Goal: Task Accomplishment & Management: Complete application form

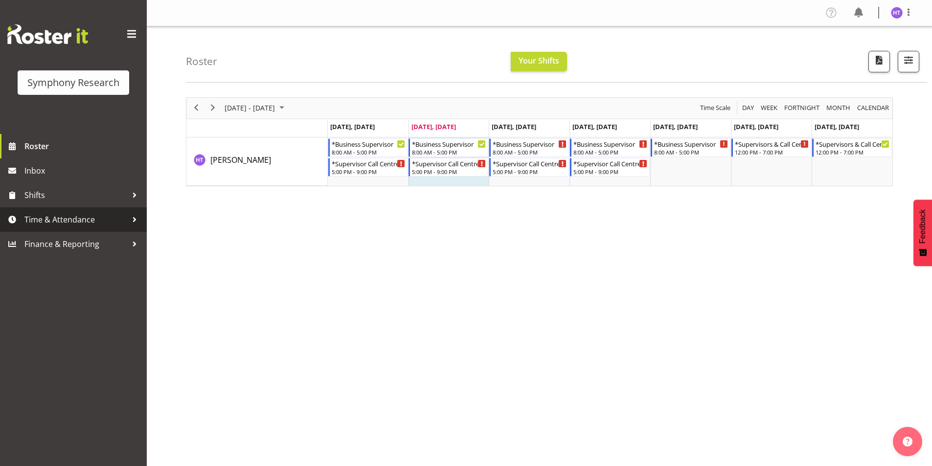
click at [77, 219] on span "Time & Attendance" at bounding box center [75, 219] width 103 height 15
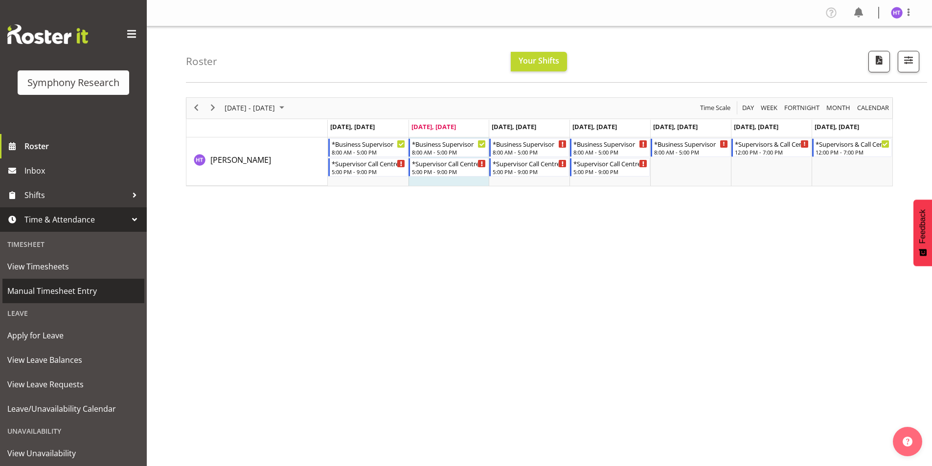
click at [66, 289] on span "Manual Timesheet Entry" at bounding box center [73, 291] width 132 height 15
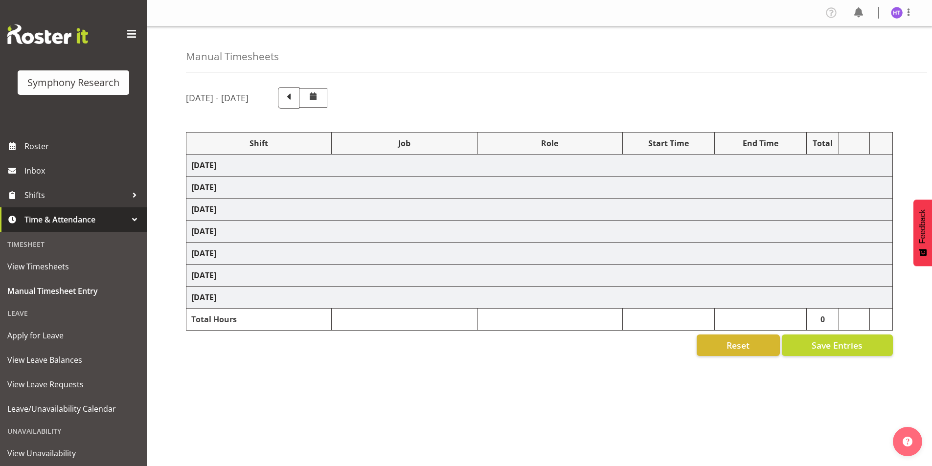
select select "26078"
select select "10575"
select select "45"
select select "56692"
select select "10499"
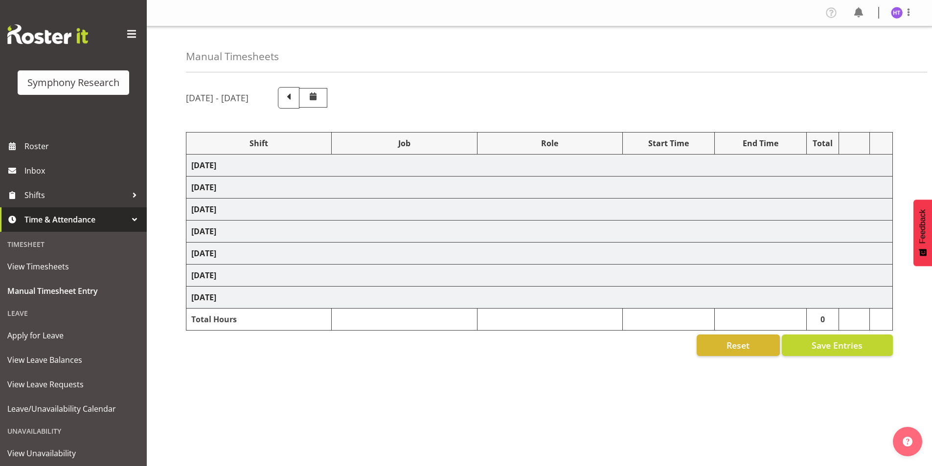
select select "45"
select select "11547"
select select "743"
select select "45"
select select "11547"
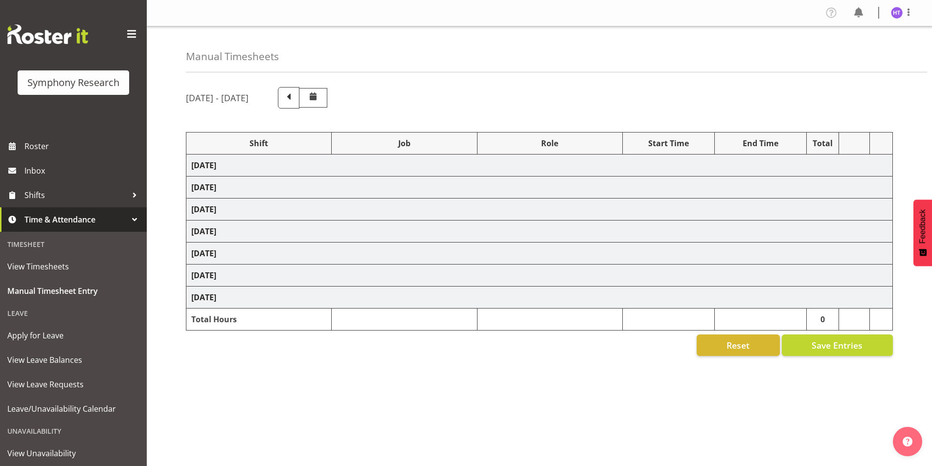
select select "10587"
select select "45"
select select "11547"
select select "10733"
select select "45"
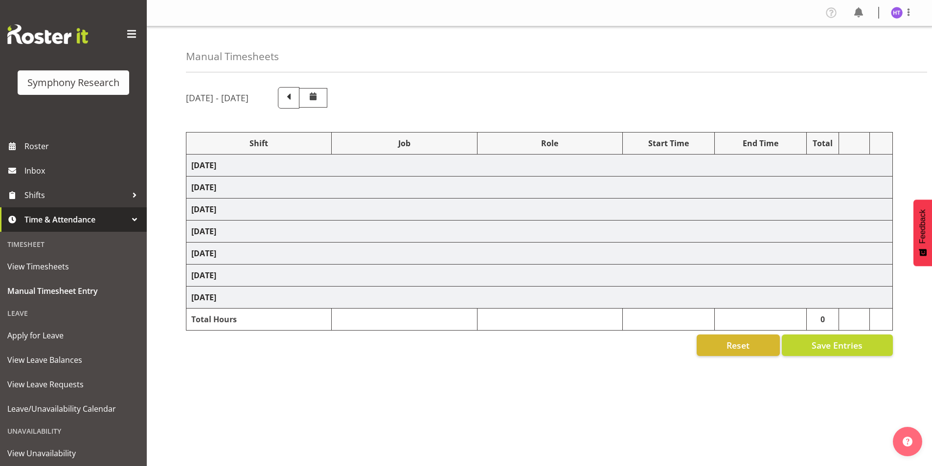
select select "57511"
select select "10587"
select select "45"
select select "11547"
select select "10575"
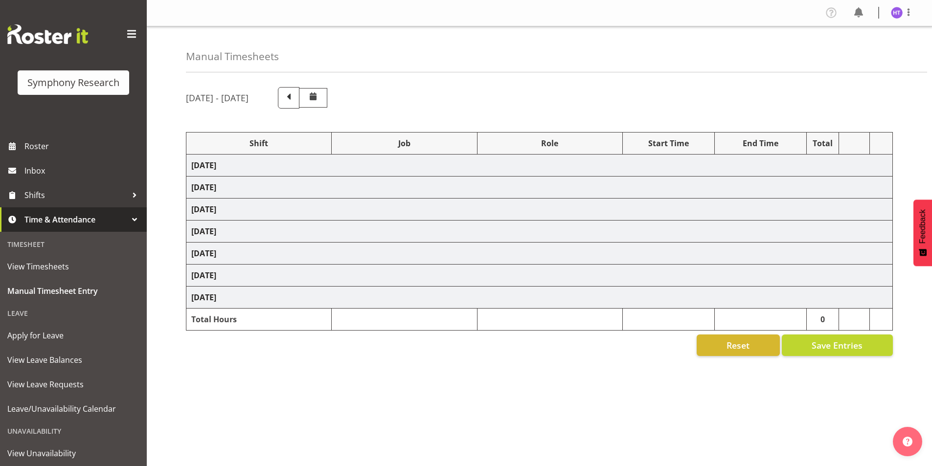
select select "45"
select select "11547"
select select "10633"
select select "45"
select select "57511"
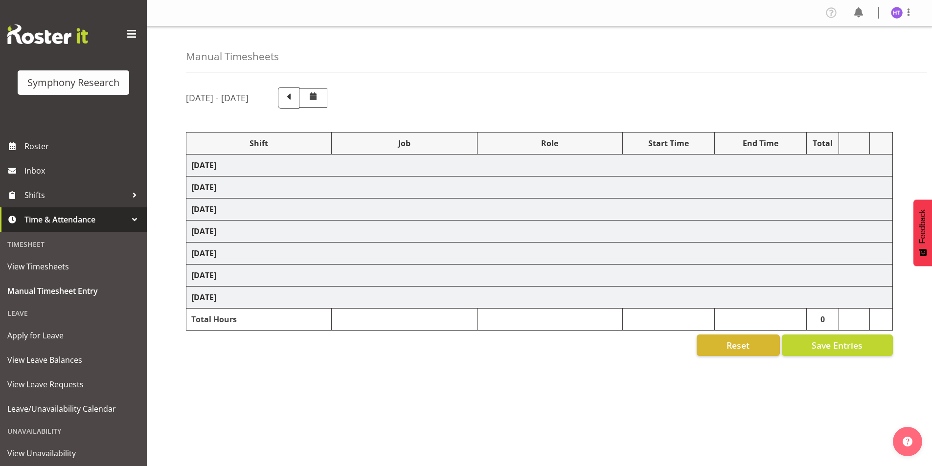
select select "9426"
select select "45"
select select "11547"
select select "743"
select select "45"
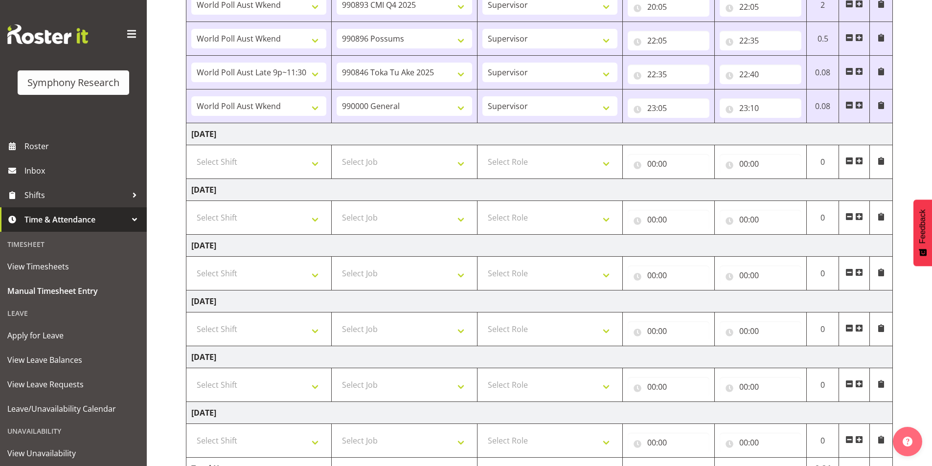
scroll to position [391, 0]
click at [241, 158] on select "Select Shift !!Weekend Residential (Roster IT Shift Label) *Business 9/10am ~ 4…" at bounding box center [258, 162] width 135 height 20
select select "26078"
click at [191, 152] on select "Select Shift !!Weekend Residential (Roster IT Shift Label) *Business 9/10am ~ 4…" at bounding box center [258, 162] width 135 height 20
click at [378, 158] on select "Select Job 550060 IF Admin 553492 World Poll Aus Wave 2 Main 2025 553493 World …" at bounding box center [403, 162] width 135 height 20
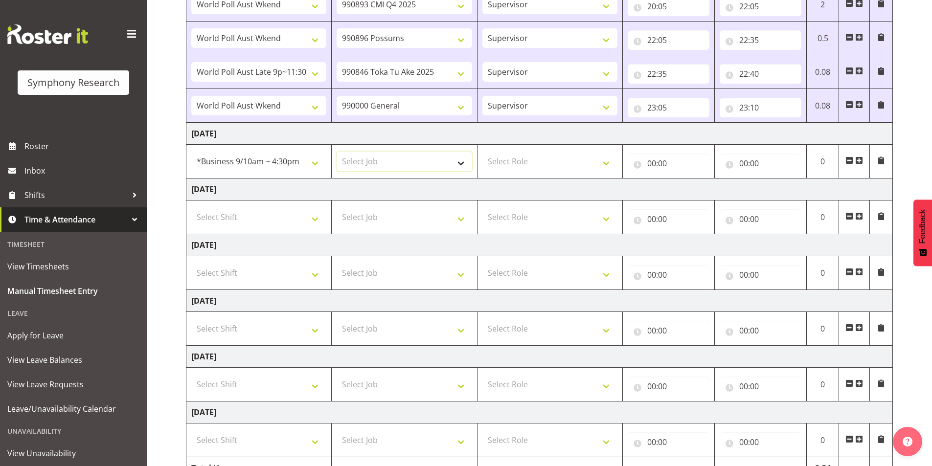
select select "10587"
click at [336, 152] on select "Select Job 550060 IF Admin 553492 World Poll Aus Wave 2 Main 2025 553493 World …" at bounding box center [403, 162] width 135 height 20
click at [531, 164] on select "Select Role Interviewing Briefing Supervisor" at bounding box center [549, 162] width 135 height 20
select select "45"
click at [482, 152] on select "Select Role Interviewing Briefing Supervisor" at bounding box center [549, 162] width 135 height 20
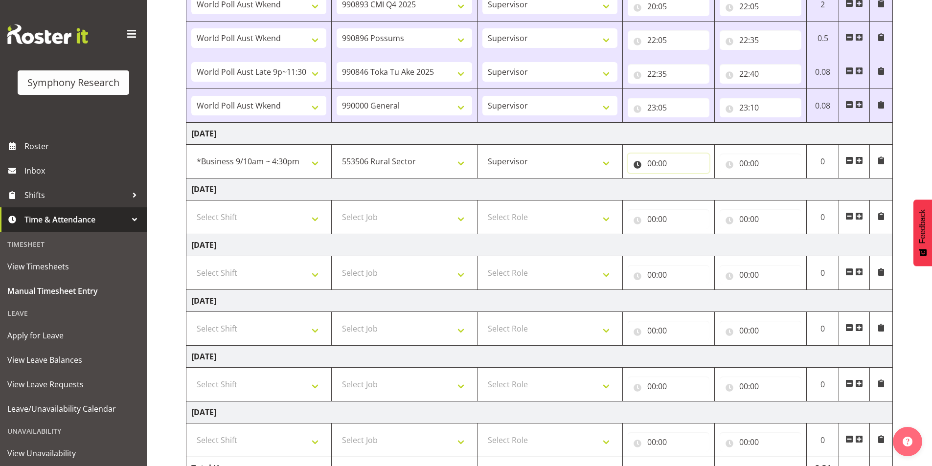
click at [650, 165] on input "00:00" at bounding box center [668, 164] width 82 height 20
click at [692, 190] on select "00 01 02 03 04 05 06 07 08 09 10 11 12 13 14 15 16 17 18 19 20 21 22 23" at bounding box center [694, 189] width 22 height 20
select select "13"
click at [683, 179] on select "00 01 02 03 04 05 06 07 08 09 10 11 12 13 14 15 16 17 18 19 20 21 22 23" at bounding box center [694, 189] width 22 height 20
type input "13:00"
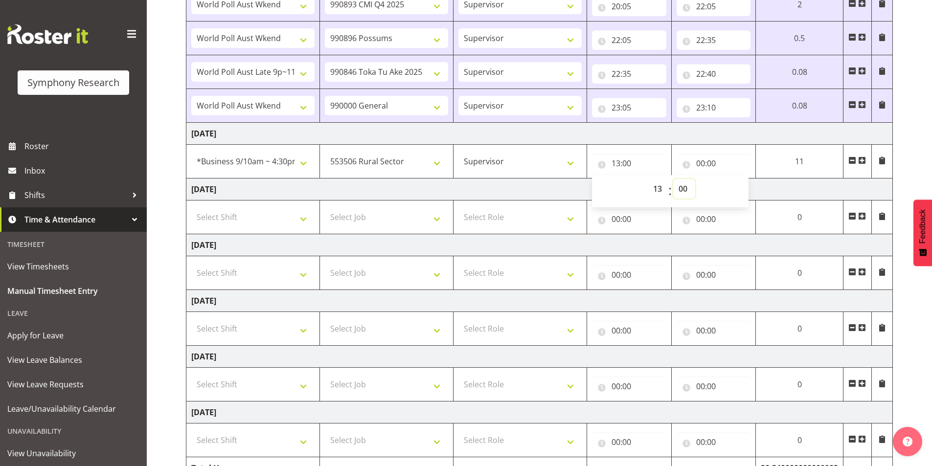
click at [686, 190] on select "00 01 02 03 04 05 06 07 08 09 10 11 12 13 14 15 16 17 18 19 20 21 22 23 24 25 2…" at bounding box center [684, 189] width 22 height 20
select select "30"
click at [673, 179] on select "00 01 02 03 04 05 06 07 08 09 10 11 12 13 14 15 16 17 18 19 20 21 22 23 24 25 2…" at bounding box center [684, 189] width 22 height 20
type input "13:30"
click at [702, 161] on input "00:00" at bounding box center [713, 164] width 74 height 20
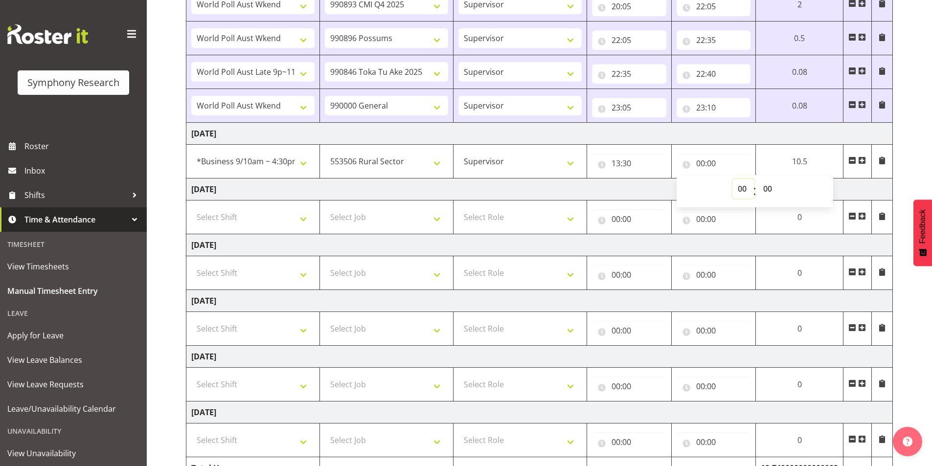
click at [741, 198] on select "00 01 02 03 04 05 06 07 08 09 10 11 12 13 14 15 16 17 18 19 20 21 22 23" at bounding box center [743, 189] width 22 height 20
select select "14"
click at [754, 179] on select "00 01 02 03 04 05 06 07 08 09 10 11 12 13 14 15 16 17 18 19 20 21 22 23" at bounding box center [743, 189] width 22 height 20
type input "14:00"
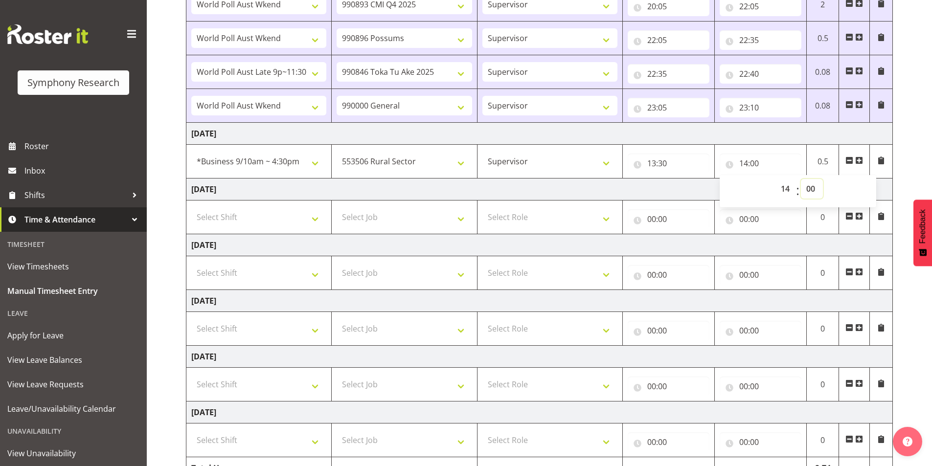
click at [819, 188] on select "00 01 02 03 04 05 06 07 08 09 10 11 12 13 14 15 16 17 18 19 20 21 22 23 24 25 2…" at bounding box center [811, 189] width 22 height 20
select select "10"
click at [800, 179] on select "00 01 02 03 04 05 06 07 08 09 10 11 12 13 14 15 16 17 18 19 20 21 22 23 24 25 2…" at bounding box center [811, 189] width 22 height 20
type input "14:10"
click at [857, 160] on span at bounding box center [859, 160] width 8 height 8
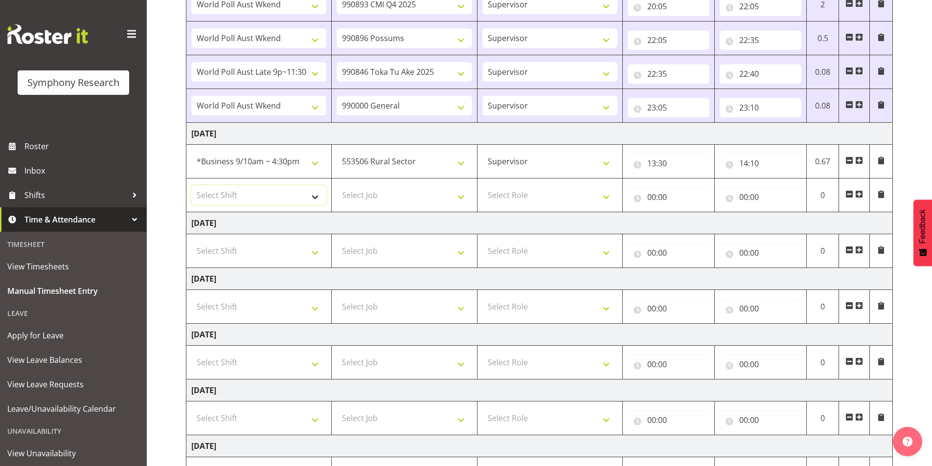
click at [273, 194] on select "Select Shift !!Weekend Residential (Roster IT Shift Label) *Business 9/10am ~ 4…" at bounding box center [258, 195] width 135 height 20
select select "26078"
click at [191, 185] on select "Select Shift !!Weekend Residential (Roster IT Shift Label) *Business 9/10am ~ 4…" at bounding box center [258, 195] width 135 height 20
click at [378, 200] on select "Select Job 550060 IF Admin 553492 World Poll Aus Wave 2 Main 2025 553493 World …" at bounding box center [403, 195] width 135 height 20
select select "10499"
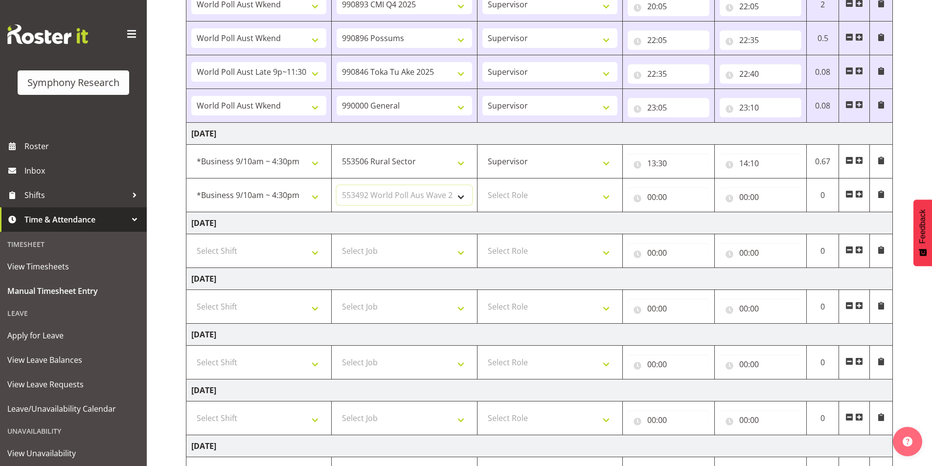
click at [336, 185] on select "Select Job 550060 IF Admin 553492 World Poll Aus Wave 2 Main 2025 553493 World …" at bounding box center [403, 195] width 135 height 20
click at [506, 199] on select "Select Role Interviewing Briefing Supervisor" at bounding box center [549, 195] width 135 height 20
select select "45"
click at [482, 185] on select "Select Role Interviewing Briefing Supervisor" at bounding box center [549, 195] width 135 height 20
click at [655, 196] on input "00:00" at bounding box center [668, 197] width 82 height 20
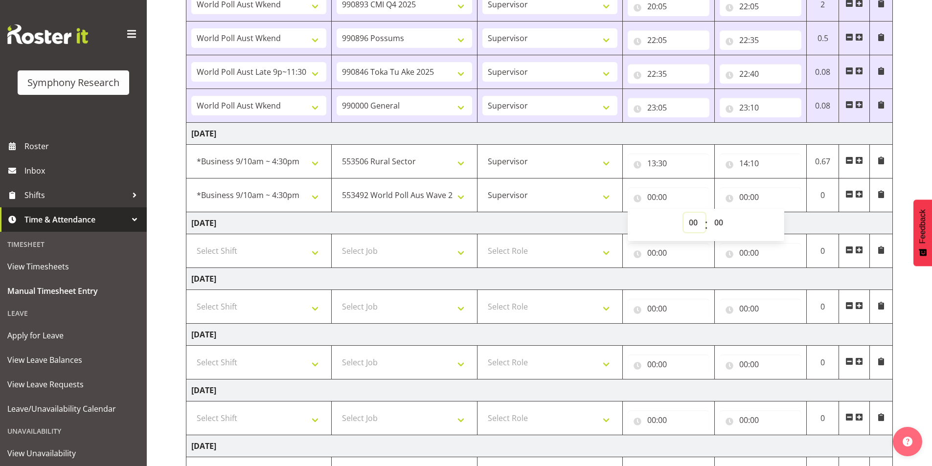
click at [684, 221] on select "00 01 02 03 04 05 06 07 08 09 10 11 12 13 14 15 16 17 18 19 20 21 22 23" at bounding box center [694, 223] width 22 height 20
select select "14"
click at [683, 213] on select "00 01 02 03 04 05 06 07 08 09 10 11 12 13 14 15 16 17 18 19 20 21 22 23" at bounding box center [694, 223] width 22 height 20
type input "14:00"
click at [716, 221] on select "00 01 02 03 04 05 06 07 08 09 10 11 12 13 14 15 16 17 18 19 20 21 22 23 24 25 2…" at bounding box center [720, 223] width 22 height 20
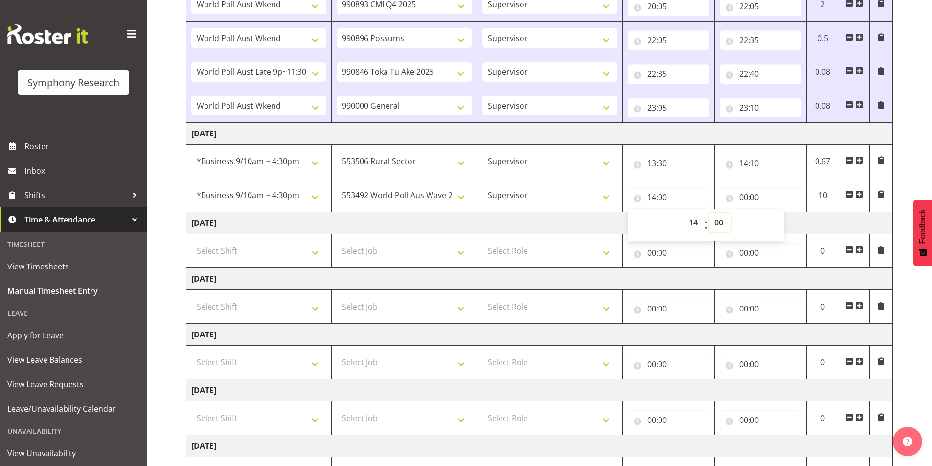
select select "10"
click at [709, 213] on select "00 01 02 03 04 05 06 07 08 09 10 11 12 13 14 15 16 17 18 19 20 21 22 23 24 25 2…" at bounding box center [720, 223] width 22 height 20
type input "14:10"
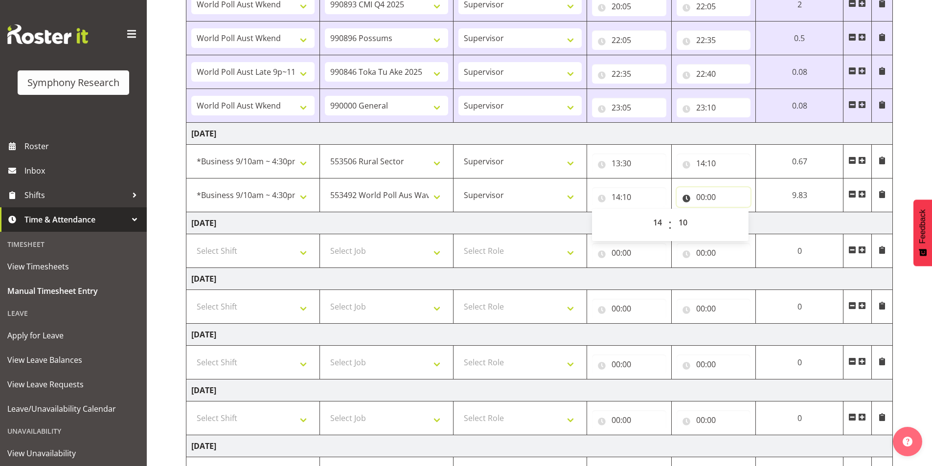
click at [702, 197] on input "00:00" at bounding box center [713, 197] width 74 height 20
click at [734, 218] on select "00 01 02 03 04 05 06 07 08 09 10 11 12 13 14 15 16 17 18 19 20 21 22 23" at bounding box center [743, 223] width 22 height 20
select select "14"
click at [732, 213] on select "00 01 02 03 04 05 06 07 08 09 10 11 12 13 14 15 16 17 18 19 20 21 22 23" at bounding box center [743, 223] width 22 height 20
type input "14:00"
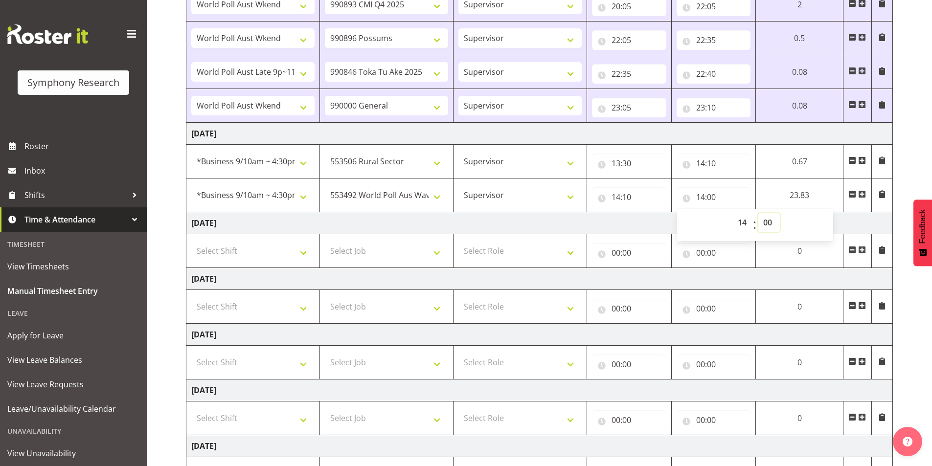
click at [765, 222] on select "00 01 02 03 04 05 06 07 08 09 10 11 12 13 14 15 16 17 18 19 20 21 22 23 24 25 2…" at bounding box center [768, 223] width 22 height 20
select select "25"
click at [779, 213] on select "00 01 02 03 04 05 06 07 08 09 10 11 12 13 14 15 16 17 18 19 20 21 22 23 24 25 2…" at bounding box center [768, 223] width 22 height 20
type input "14:25"
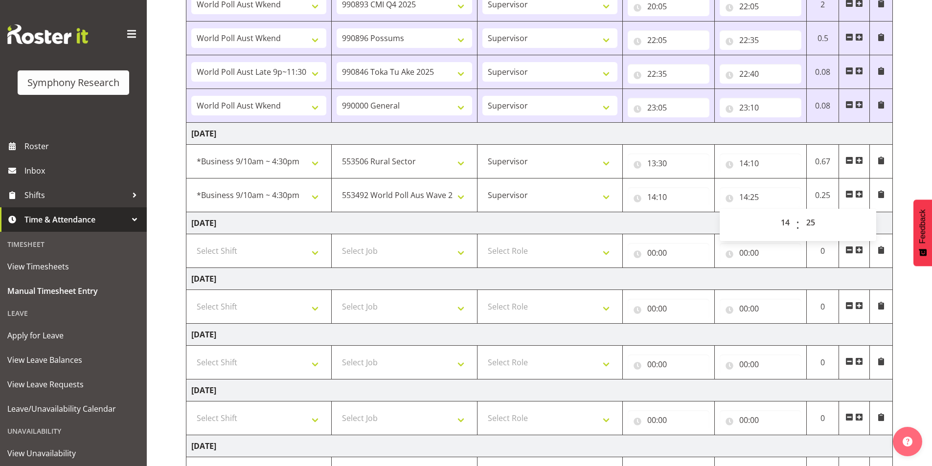
click at [859, 196] on span at bounding box center [859, 194] width 8 height 8
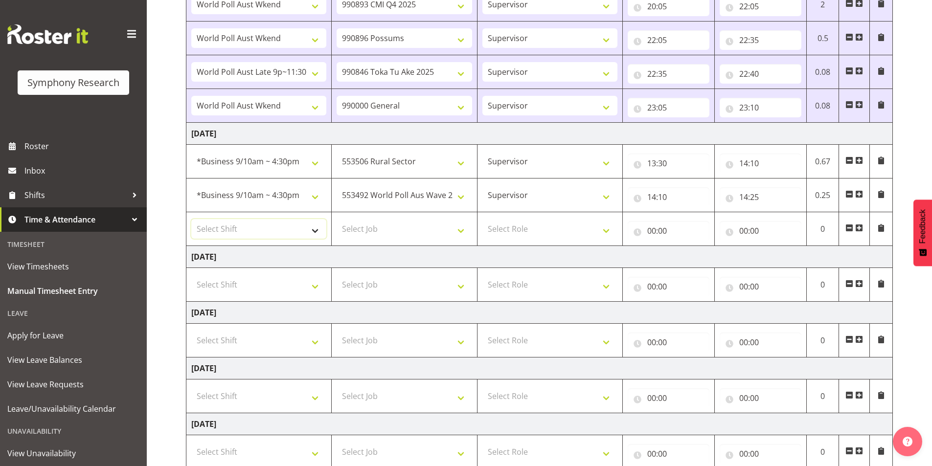
click at [214, 227] on select "Select Shift !!Weekend Residential (Roster IT Shift Label) *Business 9/10am ~ 4…" at bounding box center [258, 229] width 135 height 20
select select "81299"
click at [191, 219] on select "Select Shift !!Weekend Residential (Roster IT Shift Label) *Business 9/10am ~ 4…" at bounding box center [258, 229] width 135 height 20
click at [356, 226] on select "Select Job 550060 IF Admin 553492 World Poll Aus Wave 2 Main 2025 553493 World …" at bounding box center [403, 229] width 135 height 20
select select "10731"
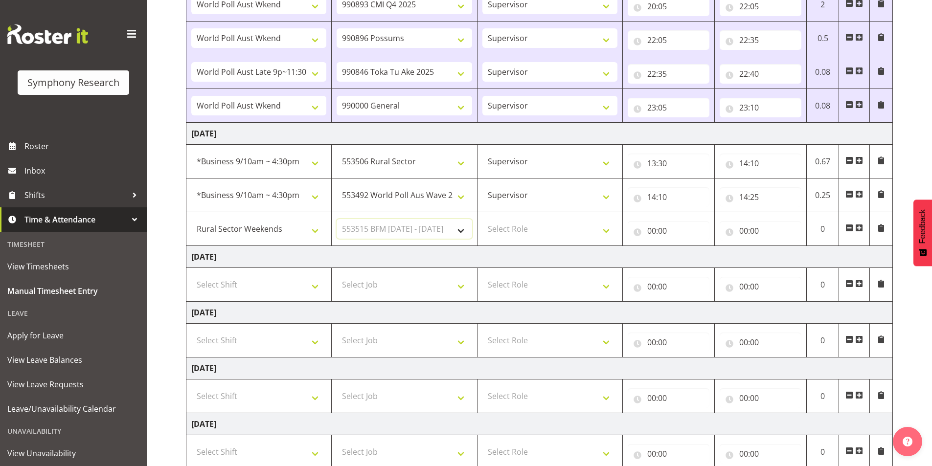
click at [336, 219] on select "Select Job 550060 IF Admin 553492 World Poll Aus Wave 2 Main 2025 553493 World …" at bounding box center [403, 229] width 135 height 20
click at [516, 229] on select "Select Role Interviewing Briefing Supervisor" at bounding box center [549, 229] width 135 height 20
select select "45"
click at [482, 219] on select "Select Role Interviewing Briefing Supervisor" at bounding box center [549, 229] width 135 height 20
click at [653, 231] on input "00:00" at bounding box center [668, 231] width 82 height 20
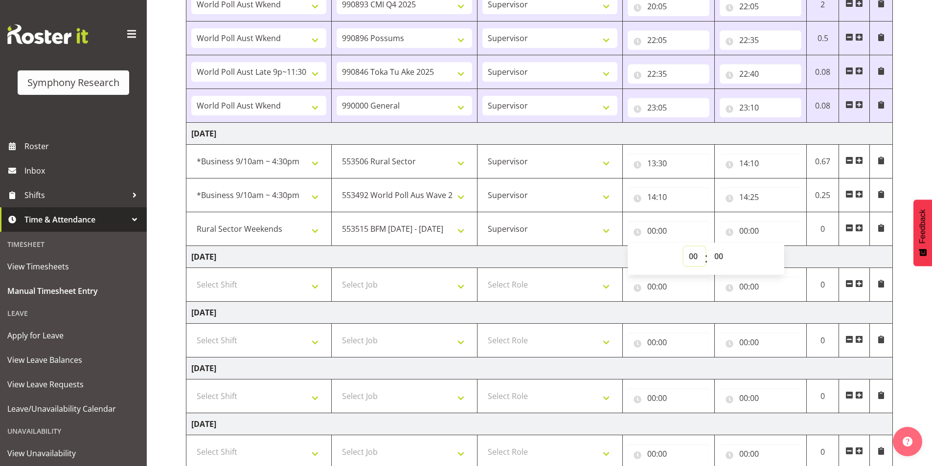
click at [683, 251] on select "00 01 02 03 04 05 06 07 08 09 10 11 12 13 14 15 16 17 18 19 20 21 22 23" at bounding box center [694, 256] width 22 height 20
select select "14"
click at [683, 246] on select "00 01 02 03 04 05 06 07 08 09 10 11 12 13 14 15 16 17 18 19 20 21 22 23" at bounding box center [694, 256] width 22 height 20
type input "14:00"
click at [717, 254] on select "00 01 02 03 04 05 06 07 08 09 10 11 12 13 14 15 16 17 18 19 20 21 22 23 24 25 2…" at bounding box center [720, 256] width 22 height 20
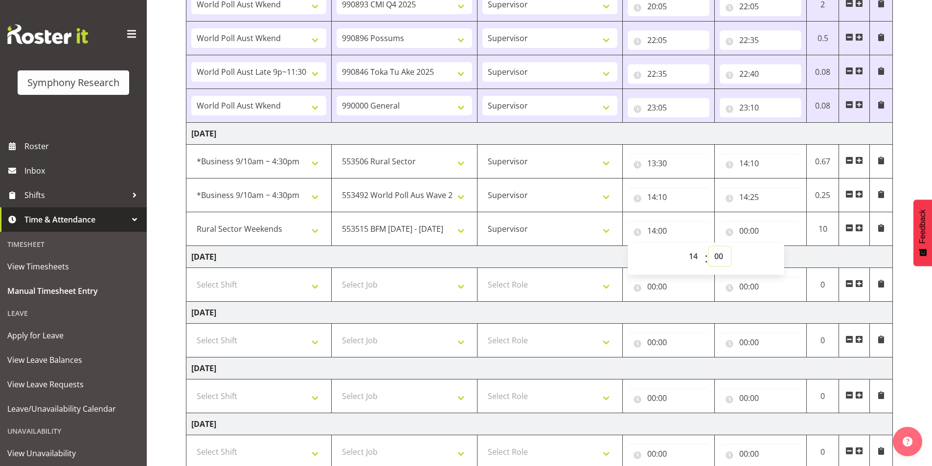
select select "25"
click at [709, 246] on select "00 01 02 03 04 05 06 07 08 09 10 11 12 13 14 15 16 17 18 19 20 21 22 23 24 25 2…" at bounding box center [720, 256] width 22 height 20
type input "14:25"
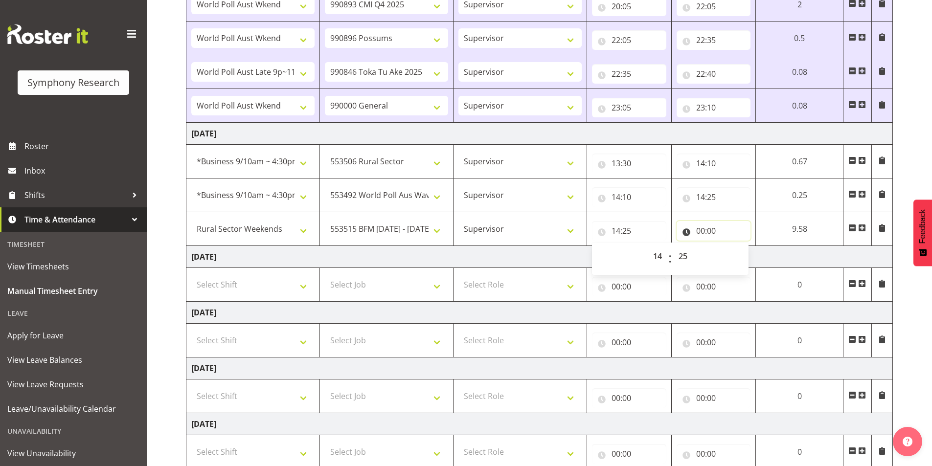
click at [699, 232] on input "00:00" at bounding box center [713, 231] width 74 height 20
click at [733, 256] on select "00 01 02 03 04 05 06 07 08 09 10 11 12 13 14 15 16 17 18 19 20 21 22 23" at bounding box center [743, 256] width 22 height 20
select select "14"
click at [732, 246] on select "00 01 02 03 04 05 06 07 08 09 10 11 12 13 14 15 16 17 18 19 20 21 22 23" at bounding box center [743, 256] width 22 height 20
type input "14:00"
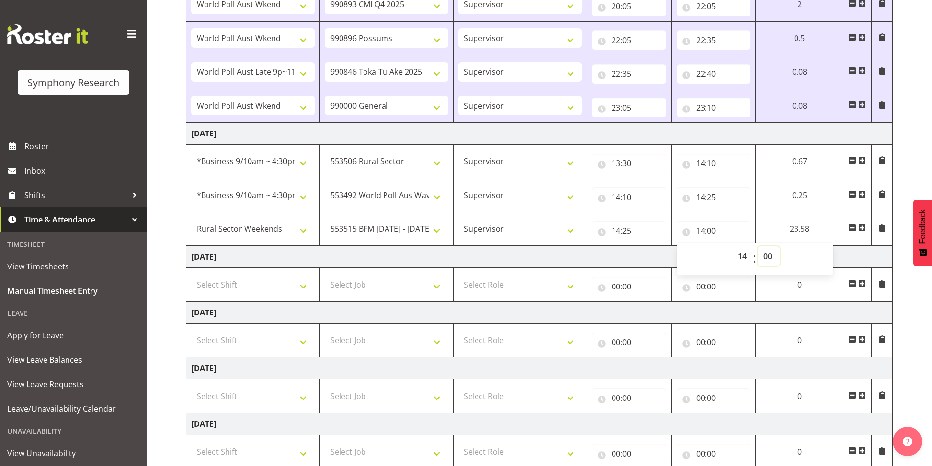
click at [769, 262] on select "00 01 02 03 04 05 06 07 08 09 10 11 12 13 14 15 16 17 18 19 20 21 22 23 24 25 2…" at bounding box center [768, 256] width 22 height 20
select select "35"
click at [779, 246] on select "00 01 02 03 04 05 06 07 08 09 10 11 12 13 14 15 16 17 18 19 20 21 22 23 24 25 2…" at bounding box center [768, 256] width 22 height 20
type input "14:35"
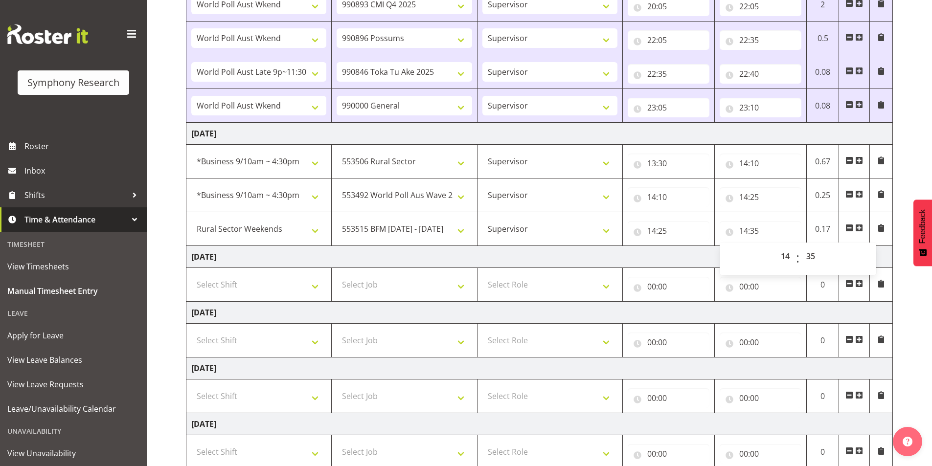
click at [858, 225] on span at bounding box center [859, 228] width 8 height 8
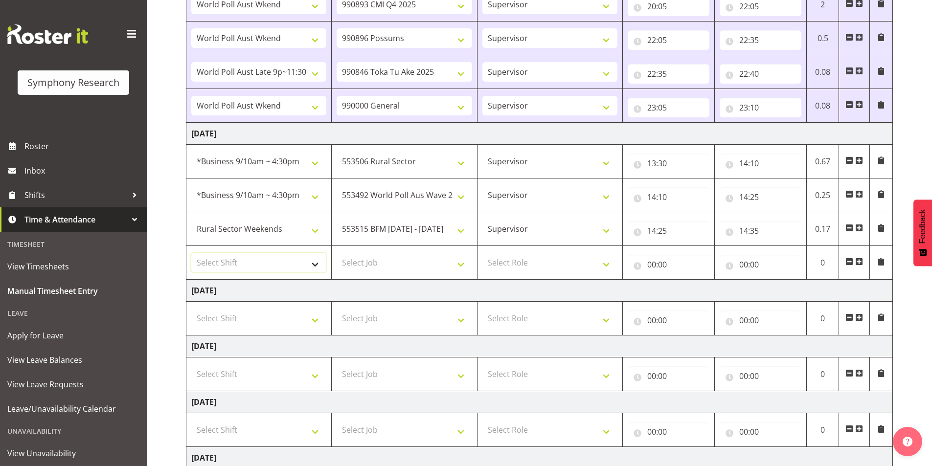
click at [242, 264] on select "Select Shift !!Weekend Residential (Roster IT Shift Label) *Business 9/10am ~ 4…" at bounding box center [258, 263] width 135 height 20
select select "11547"
click at [191, 253] on select "Select Shift !!Weekend Residential (Roster IT Shift Label) *Business 9/10am ~ 4…" at bounding box center [258, 263] width 135 height 20
click at [379, 264] on select "Select Job 550060 IF Admin 553492 World Poll Aus Wave 2 Main 2025 553493 World …" at bounding box center [403, 263] width 135 height 20
select select "10587"
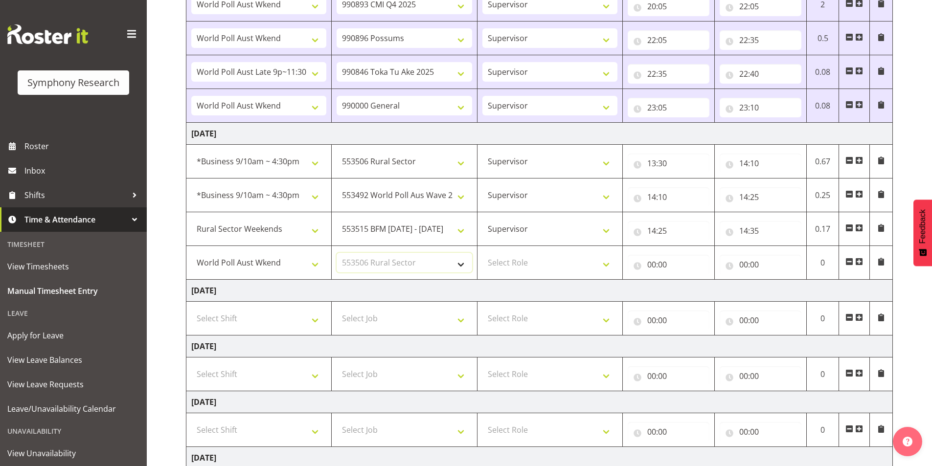
click at [336, 253] on select "Select Job 550060 IF Admin 553492 World Poll Aus Wave 2 Main 2025 553493 World …" at bounding box center [403, 263] width 135 height 20
click at [514, 267] on select "Select Role Interviewing Briefing Supervisor" at bounding box center [549, 263] width 135 height 20
select select "45"
click at [482, 253] on select "Select Role Interviewing Briefing Supervisor" at bounding box center [549, 263] width 135 height 20
click at [651, 264] on input "00:00" at bounding box center [668, 265] width 82 height 20
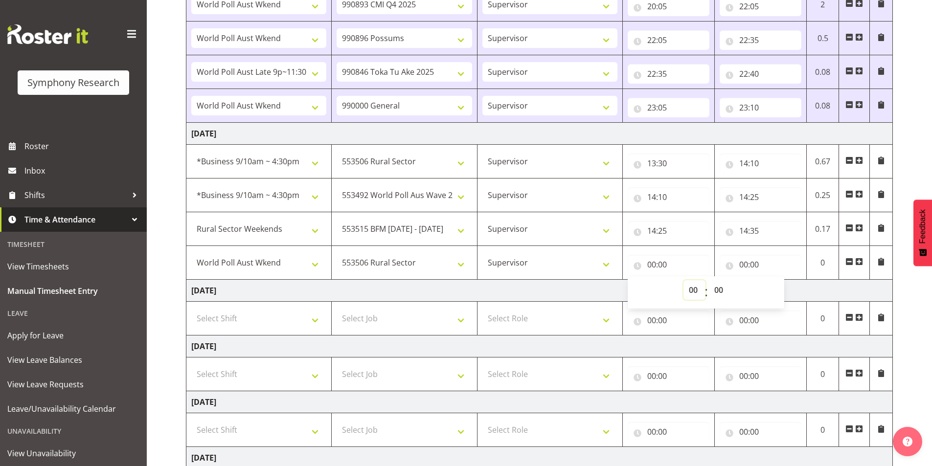
drag, startPoint x: 693, startPoint y: 291, endPoint x: 677, endPoint y: 283, distance: 17.5
click at [693, 291] on select "00 01 02 03 04 05 06 07 08 09 10 11 12 13 14 15 16 17 18 19 20 21 22 23" at bounding box center [694, 290] width 22 height 20
select select "14"
click at [683, 280] on select "00 01 02 03 04 05 06 07 08 09 10 11 12 13 14 15 16 17 18 19 20 21 22 23" at bounding box center [694, 290] width 22 height 20
type input "14:00"
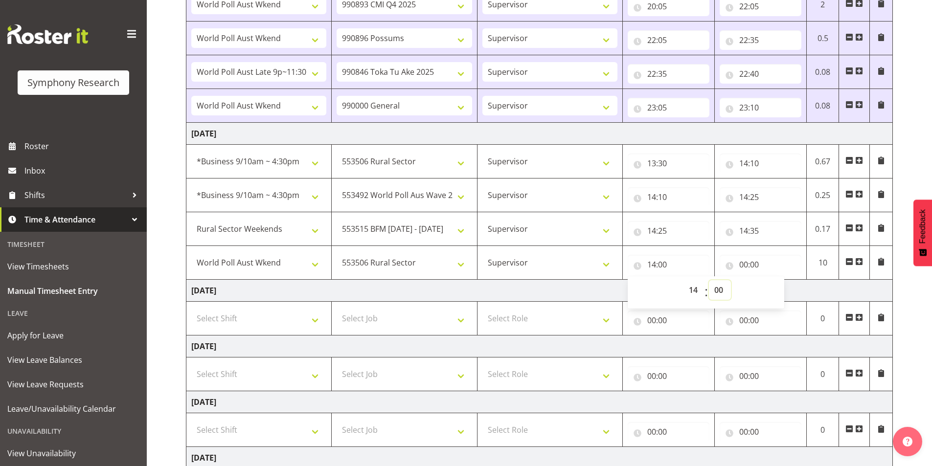
click at [718, 289] on select "00 01 02 03 04 05 06 07 08 09 10 11 12 13 14 15 16 17 18 19 20 21 22 23 24 25 2…" at bounding box center [720, 290] width 22 height 20
select select "35"
click at [709, 280] on select "00 01 02 03 04 05 06 07 08 09 10 11 12 13 14 15 16 17 18 19 20 21 22 23 24 25 2…" at bounding box center [720, 290] width 22 height 20
type input "14:35"
click at [744, 263] on input "00:00" at bounding box center [760, 265] width 82 height 20
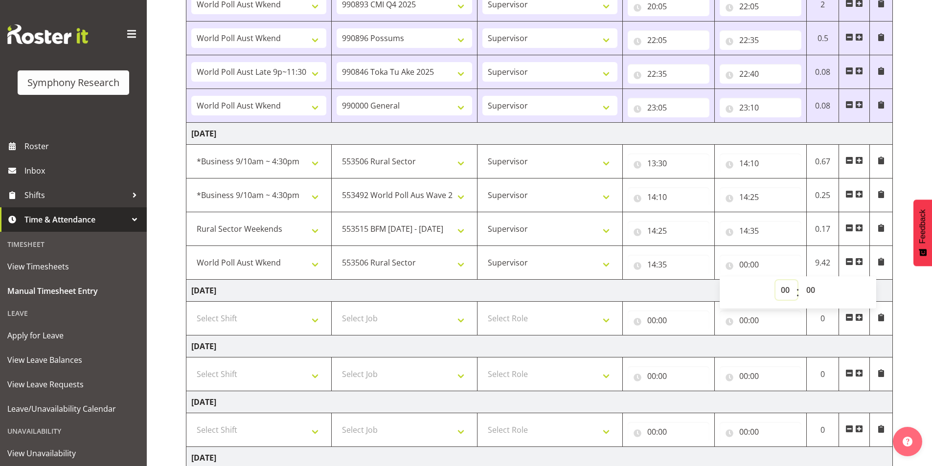
click at [783, 289] on select "00 01 02 03 04 05 06 07 08 09 10 11 12 13 14 15 16 17 18 19 20 21 22 23" at bounding box center [786, 290] width 22 height 20
select select "15"
click at [775, 280] on select "00 01 02 03 04 05 06 07 08 09 10 11 12 13 14 15 16 17 18 19 20 21 22 23" at bounding box center [786, 290] width 22 height 20
type input "15:00"
click at [806, 289] on select "00 01 02 03 04 05 06 07 08 09 10 11 12 13 14 15 16 17 18 19 20 21 22 23 24 25 2…" at bounding box center [811, 290] width 22 height 20
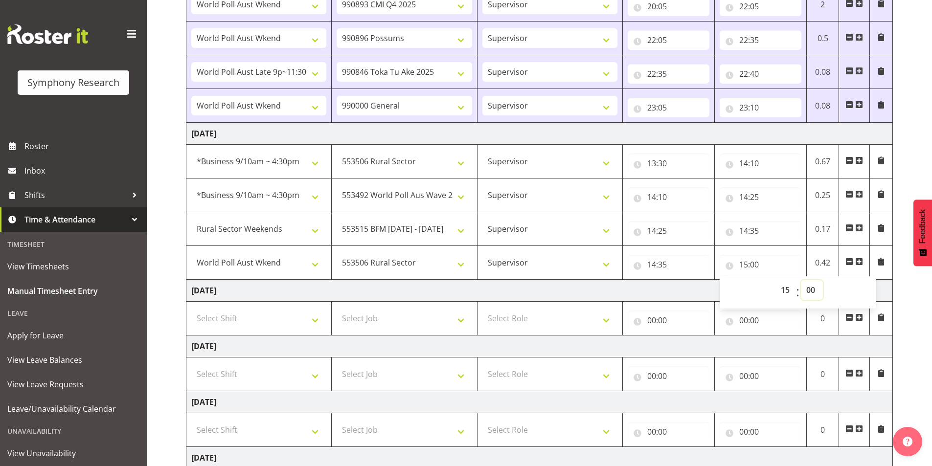
select select "5"
click at [800, 280] on select "00 01 02 03 04 05 06 07 08 09 10 11 12 13 14 15 16 17 18 19 20 21 22 23 24 25 2…" at bounding box center [811, 290] width 22 height 20
type input "15:05"
click at [861, 263] on span at bounding box center [859, 262] width 8 height 8
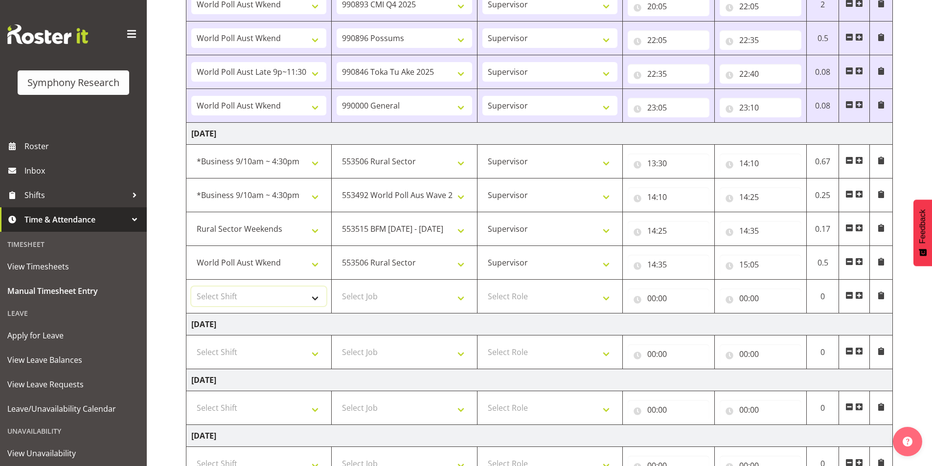
click at [270, 289] on select "Select Shift !!Weekend Residential (Roster IT Shift Label) *Business 9/10am ~ 4…" at bounding box center [258, 297] width 135 height 20
select select "11547"
click at [191, 287] on select "Select Shift !!Weekend Residential (Roster IT Shift Label) *Business 9/10am ~ 4…" at bounding box center [258, 297] width 135 height 20
click at [386, 298] on select "Select Job 550060 IF Admin 553492 World Poll Aus Wave 2 Main 2025 553493 World …" at bounding box center [403, 297] width 135 height 20
select select "10731"
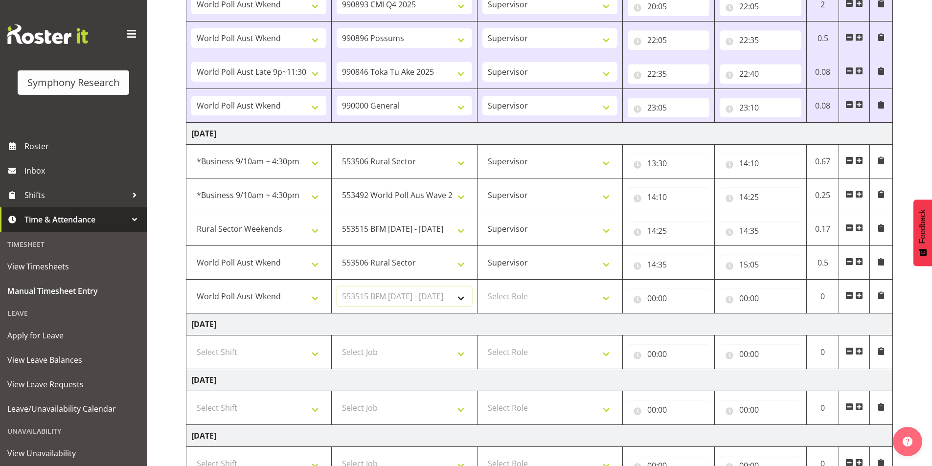
click at [336, 287] on select "Select Job 550060 IF Admin 553492 World Poll Aus Wave 2 Main 2025 553493 World …" at bounding box center [403, 297] width 135 height 20
click at [522, 296] on select "Select Role Interviewing Briefing Supervisor" at bounding box center [549, 297] width 135 height 20
select select "45"
click at [482, 287] on select "Select Role Interviewing Briefing Supervisor" at bounding box center [549, 297] width 135 height 20
click at [654, 296] on input "00:00" at bounding box center [668, 299] width 82 height 20
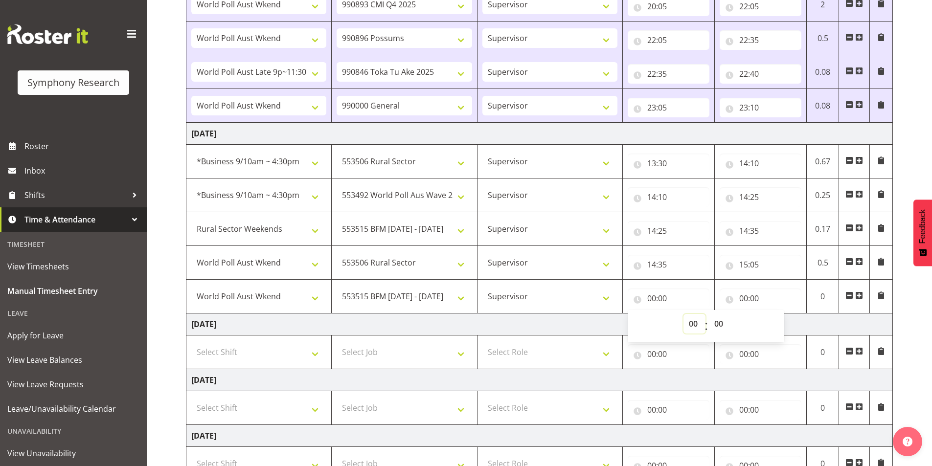
click at [690, 324] on select "00 01 02 03 04 05 06 07 08 09 10 11 12 13 14 15 16 17 18 19 20 21 22 23" at bounding box center [694, 324] width 22 height 20
select select "15"
click at [683, 314] on select "00 01 02 03 04 05 06 07 08 09 10 11 12 13 14 15 16 17 18 19 20 21 22 23" at bounding box center [694, 324] width 22 height 20
type input "15:00"
click at [717, 321] on select "00 01 02 03 04 05 06 07 08 09 10 11 12 13 14 15 16 17 18 19 20 21 22 23 24 25 2…" at bounding box center [720, 324] width 22 height 20
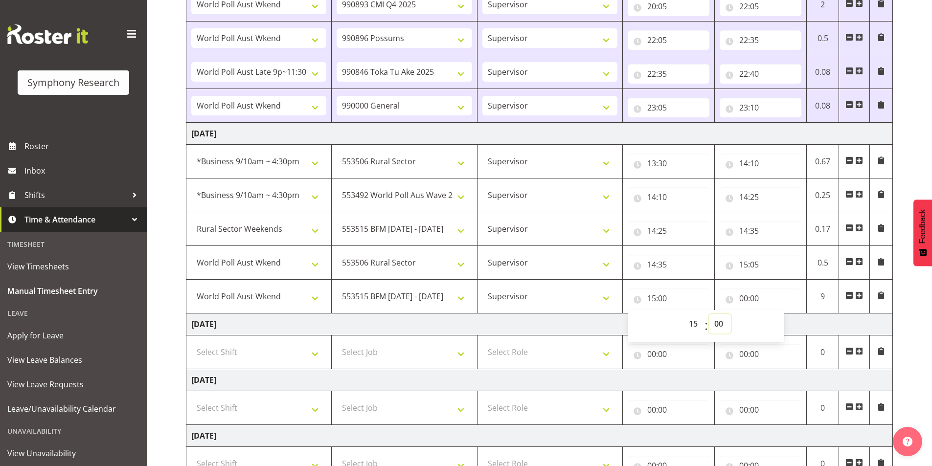
select select "5"
click at [709, 314] on select "00 01 02 03 04 05 06 07 08 09 10 11 12 13 14 15 16 17 18 19 20 21 22 23 24 25 2…" at bounding box center [720, 324] width 22 height 20
type input "15:05"
click at [742, 300] on input "00:00" at bounding box center [760, 299] width 82 height 20
click at [775, 321] on select "00 01 02 03 04 05 06 07 08 09 10 11 12 13 14 15 16 17 18 19 20 21 22 23" at bounding box center [786, 324] width 22 height 20
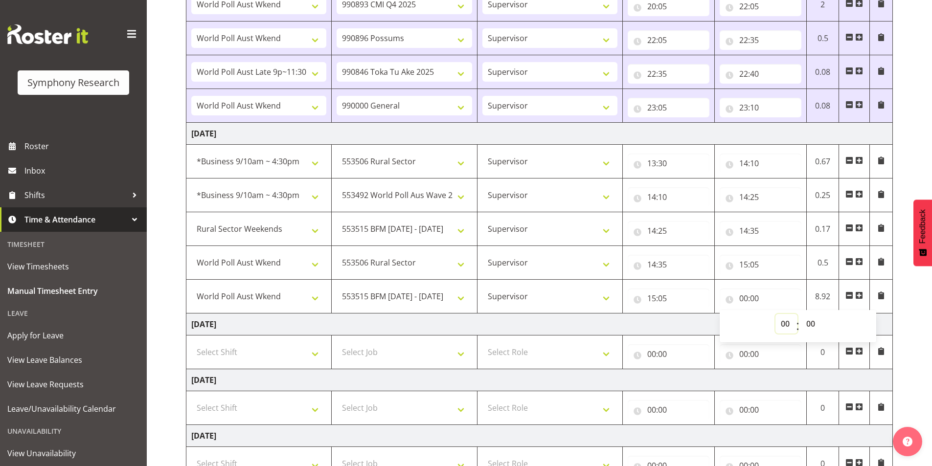
select select "16"
click at [775, 314] on select "00 01 02 03 04 05 06 07 08 09 10 11 12 13 14 15 16 17 18 19 20 21 22 23" at bounding box center [786, 324] width 22 height 20
type input "16:00"
click at [860, 297] on span at bounding box center [859, 295] width 8 height 8
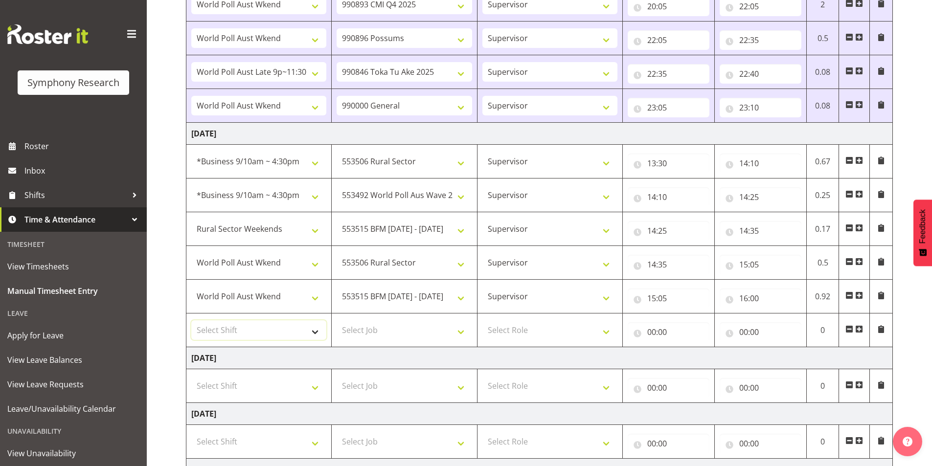
click at [235, 332] on select "Select Shift !!Weekend Residential (Roster IT Shift Label) *Business 9/10am ~ 4…" at bounding box center [258, 330] width 135 height 20
select select "11547"
click at [191, 320] on select "Select Shift !!Weekend Residential (Roster IT Shift Label) *Business 9/10am ~ 4…" at bounding box center [258, 330] width 135 height 20
click at [354, 333] on select "Select Job 550060 IF Admin 553492 World Poll Aus Wave 2 Main 2025 553493 World …" at bounding box center [403, 330] width 135 height 20
select select "10587"
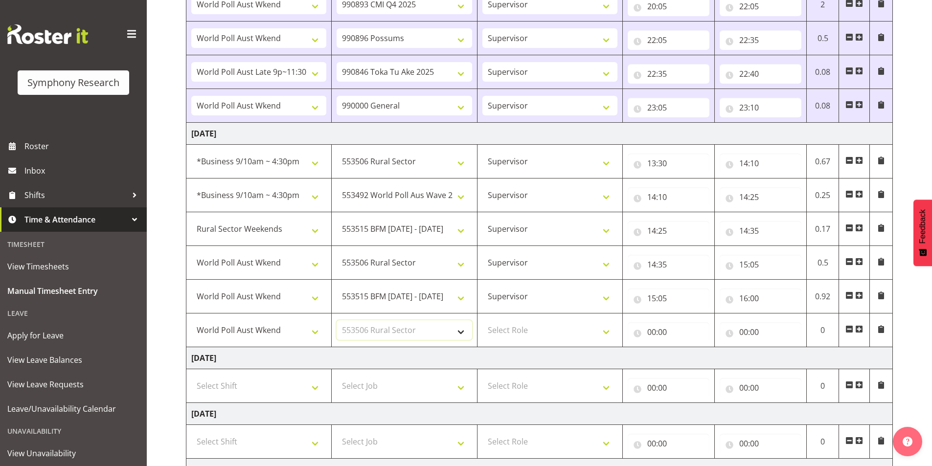
click at [336, 320] on select "Select Job 550060 IF Admin 553492 World Poll Aus Wave 2 Main 2025 553493 World …" at bounding box center [403, 330] width 135 height 20
click at [511, 329] on select "Select Role Interviewing Briefing Supervisor" at bounding box center [549, 330] width 135 height 20
select select "45"
click at [482, 320] on select "Select Role Interviewing Briefing Supervisor" at bounding box center [549, 330] width 135 height 20
click at [652, 333] on input "00:00" at bounding box center [668, 332] width 82 height 20
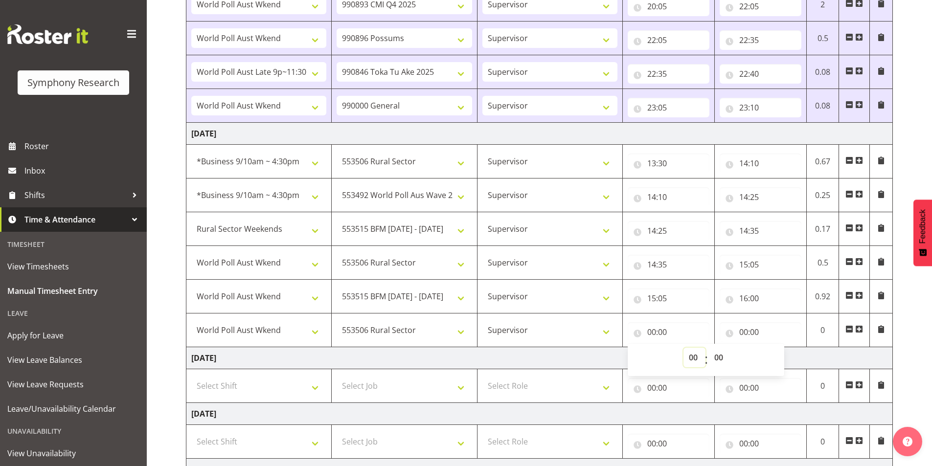
click at [692, 360] on select "00 01 02 03 04 05 06 07 08 09 10 11 12 13 14 15 16 17 18 19 20 21 22 23" at bounding box center [694, 358] width 22 height 20
select select "16"
click at [683, 348] on select "00 01 02 03 04 05 06 07 08 09 10 11 12 13 14 15 16 17 18 19 20 21 22 23" at bounding box center [694, 358] width 22 height 20
type input "16:00"
click at [742, 334] on input "00:00" at bounding box center [760, 332] width 82 height 20
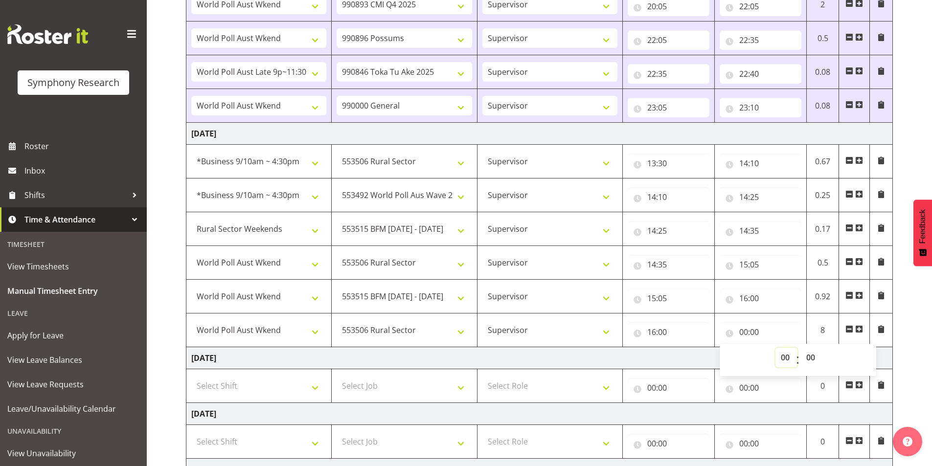
click at [785, 364] on select "00 01 02 03 04 05 06 07 08 09 10 11 12 13 14 15 16 17 18 19 20 21 22 23" at bounding box center [786, 358] width 22 height 20
select select "20"
click at [775, 348] on select "00 01 02 03 04 05 06 07 08 09 10 11 12 13 14 15 16 17 18 19 20 21 22 23" at bounding box center [786, 358] width 22 height 20
type input "20:00"
click at [857, 327] on span at bounding box center [859, 329] width 8 height 8
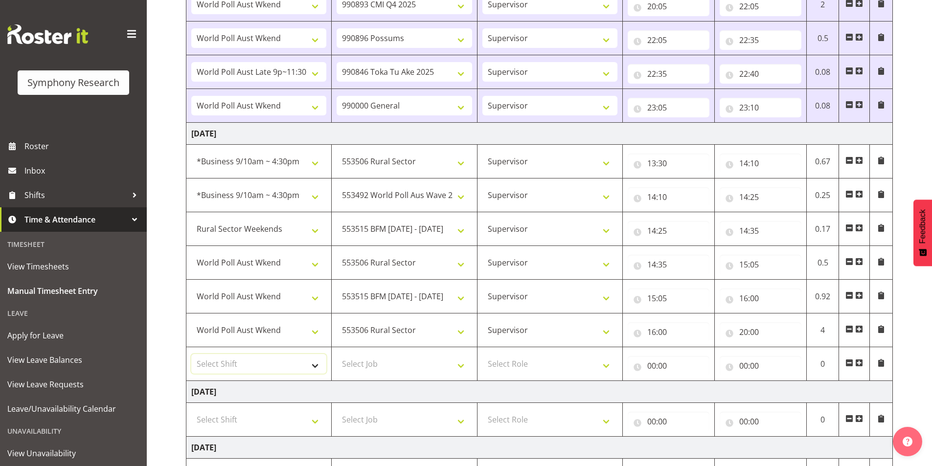
click at [263, 368] on select "Select Shift !!Weekend Residential (Roster IT Shift Label) *Business 9/10am ~ 4…" at bounding box center [258, 364] width 135 height 20
select select "11547"
click at [191, 354] on select "Select Shift !!Weekend Residential (Roster IT Shift Label) *Business 9/10am ~ 4…" at bounding box center [258, 364] width 135 height 20
click at [374, 362] on select "Select Job 550060 IF Admin 553492 World Poll Aus Wave 2 Main 2025 553493 World …" at bounding box center [403, 364] width 135 height 20
select select "10527"
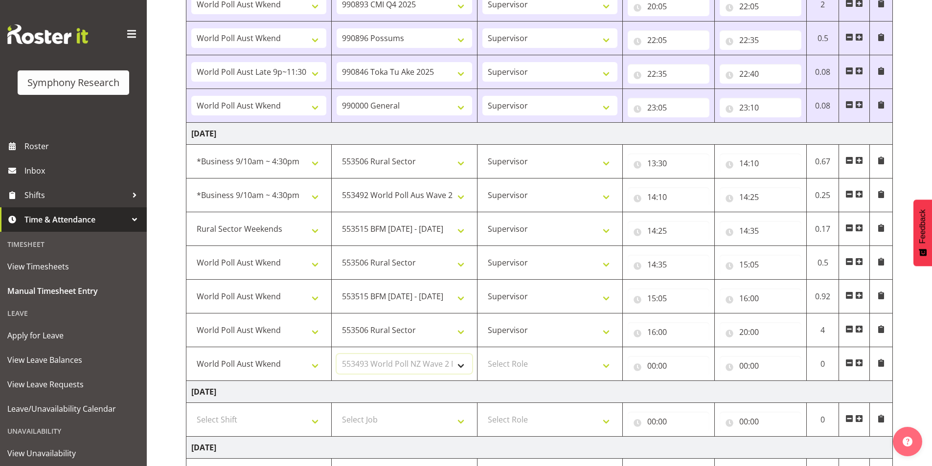
click at [336, 354] on select "Select Job 550060 IF Admin 553492 World Poll Aus Wave 2 Main 2025 553493 World …" at bounding box center [403, 364] width 135 height 20
click at [521, 364] on select "Select Role Interviewing Briefing Supervisor" at bounding box center [549, 364] width 135 height 20
select select "45"
click at [482, 354] on select "Select Role Interviewing Briefing Supervisor" at bounding box center [549, 364] width 135 height 20
click at [655, 366] on input "00:00" at bounding box center [668, 366] width 82 height 20
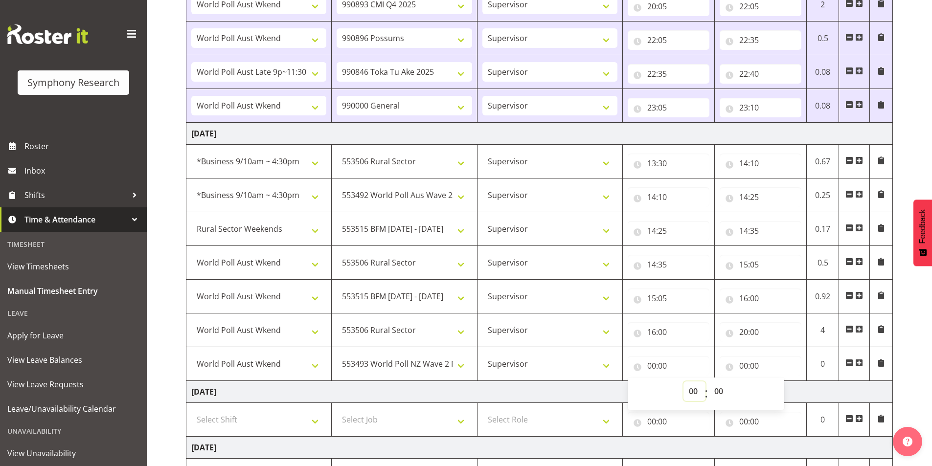
click at [691, 396] on select "00 01 02 03 04 05 06 07 08 09 10 11 12 13 14 15 16 17 18 19 20 21 22 23" at bounding box center [694, 391] width 22 height 20
select select "20"
click at [683, 381] on select "00 01 02 03 04 05 06 07 08 09 10 11 12 13 14 15 16 17 18 19 20 21 22 23" at bounding box center [694, 391] width 22 height 20
type input "20:00"
click at [742, 365] on input "00:00" at bounding box center [760, 366] width 82 height 20
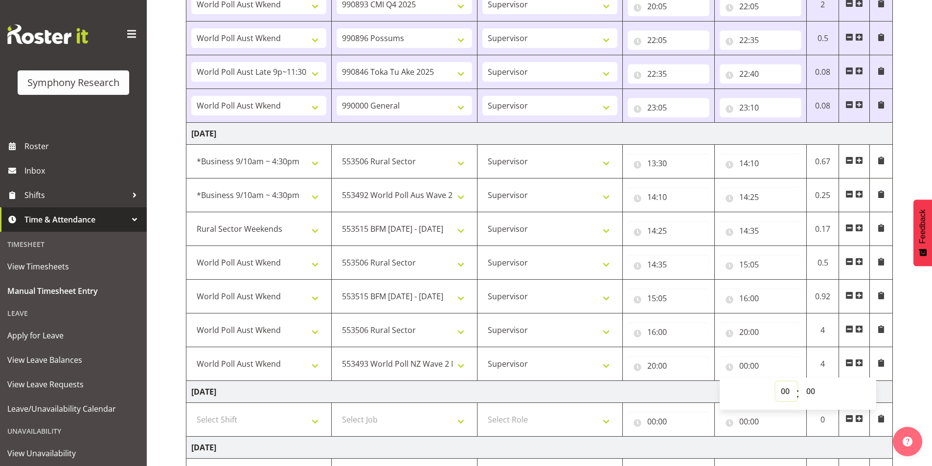
click at [779, 388] on select "00 01 02 03 04 05 06 07 08 09 10 11 12 13 14 15 16 17 18 19 20 21 22 23" at bounding box center [786, 391] width 22 height 20
select select "20"
click at [775, 381] on select "00 01 02 03 04 05 06 07 08 09 10 11 12 13 14 15 16 17 18 19 20 21 22 23" at bounding box center [786, 391] width 22 height 20
type input "20:00"
click at [812, 393] on select "00 01 02 03 04 05 06 07 08 09 10 11 12 13 14 15 16 17 18 19 20 21 22 23 24 25 2…" at bounding box center [811, 391] width 22 height 20
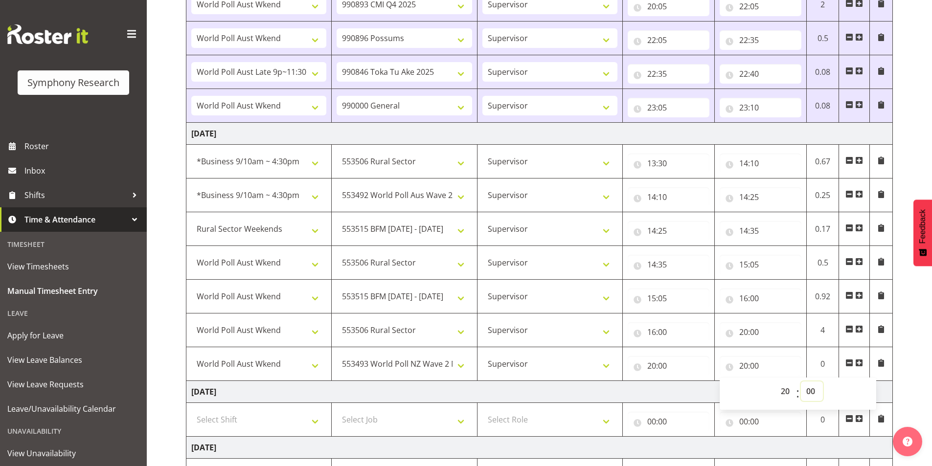
select select "10"
click at [800, 381] on select "00 01 02 03 04 05 06 07 08 09 10 11 12 13 14 15 16 17 18 19 20 21 22 23 24 25 2…" at bounding box center [811, 391] width 22 height 20
type input "20:10"
click at [861, 360] on span at bounding box center [859, 363] width 8 height 8
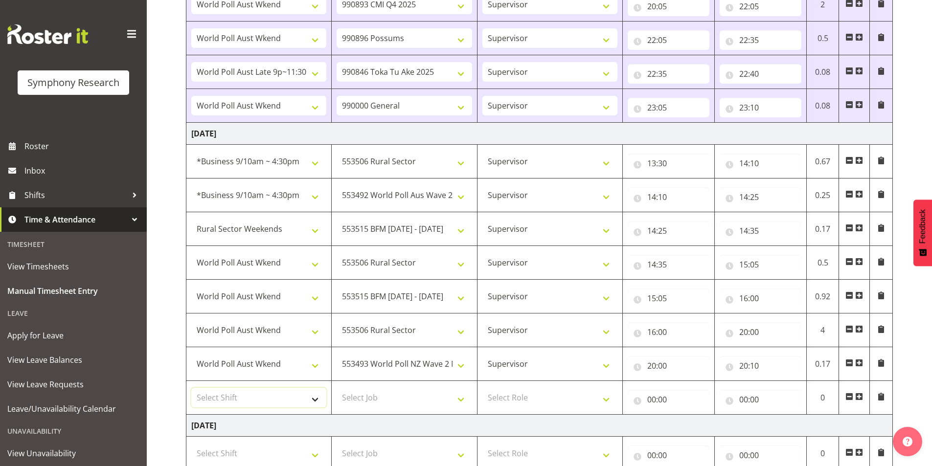
click at [259, 395] on select "Select Shift !!Weekend Residential (Roster IT Shift Label) *Business 9/10am ~ 4…" at bounding box center [258, 398] width 135 height 20
select select "11547"
click at [191, 388] on select "Select Shift !!Weekend Residential (Roster IT Shift Label) *Business 9/10am ~ 4…" at bounding box center [258, 398] width 135 height 20
click at [359, 397] on select "Select Job 550060 IF Admin 553492 World Poll Aus Wave 2 Main 2025 553493 World …" at bounding box center [403, 398] width 135 height 20
select select "10575"
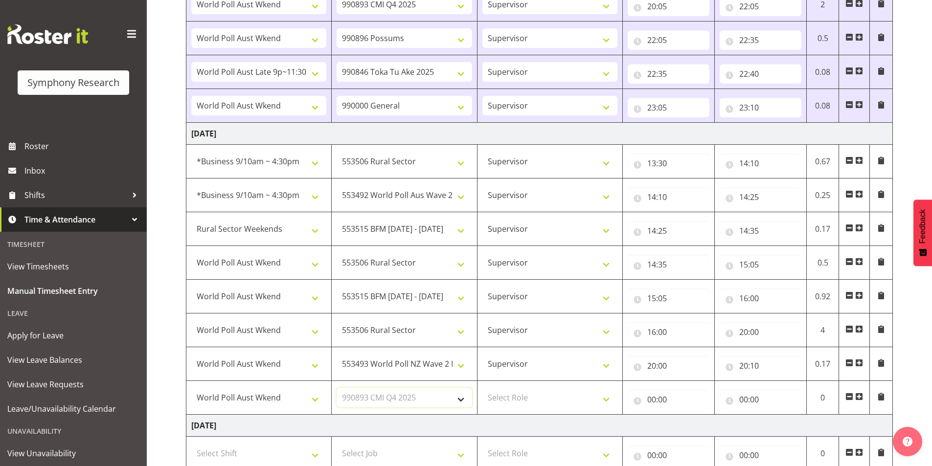
click at [336, 388] on select "Select Job 550060 IF Admin 553492 World Poll Aus Wave 2 Main 2025 553493 World …" at bounding box center [403, 398] width 135 height 20
click at [520, 398] on select "Select Role Interviewing Briefing Supervisor" at bounding box center [549, 398] width 135 height 20
select select "45"
click at [482, 388] on select "Select Role Interviewing Briefing Supervisor" at bounding box center [549, 398] width 135 height 20
click at [655, 402] on input "00:00" at bounding box center [668, 400] width 82 height 20
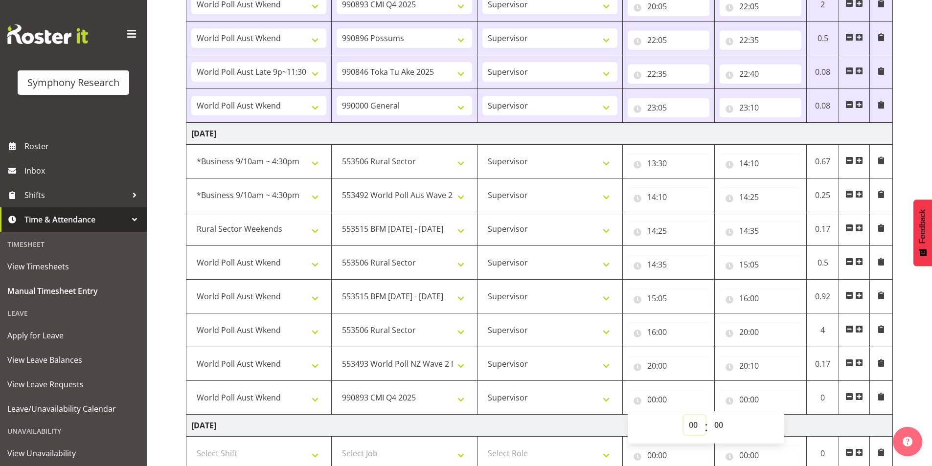
click at [686, 422] on select "00 01 02 03 04 05 06 07 08 09 10 11 12 13 14 15 16 17 18 19 20 21 22 23" at bounding box center [694, 425] width 22 height 20
select select "20"
click at [683, 415] on select "00 01 02 03 04 05 06 07 08 09 10 11 12 13 14 15 16 17 18 19 20 21 22 23" at bounding box center [694, 425] width 22 height 20
type input "20:00"
click at [719, 427] on select "00 01 02 03 04 05 06 07 08 09 10 11 12 13 14 15 16 17 18 19 20 21 22 23 24 25 2…" at bounding box center [720, 425] width 22 height 20
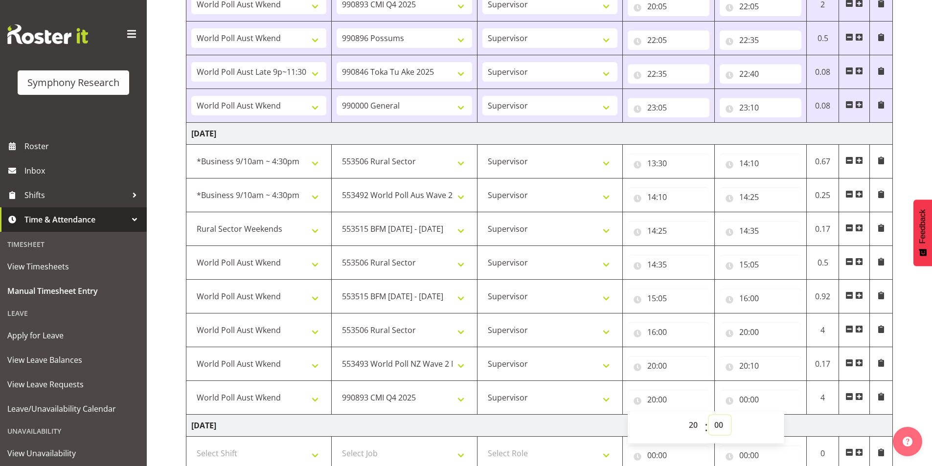
select select "10"
click at [709, 415] on select "00 01 02 03 04 05 06 07 08 09 10 11 12 13 14 15 16 17 18 19 20 21 22 23 24 25 2…" at bounding box center [720, 425] width 22 height 20
type input "20:10"
click at [746, 395] on input "00:00" at bounding box center [760, 400] width 82 height 20
click at [779, 425] on select "00 01 02 03 04 05 06 07 08 09 10 11 12 13 14 15 16 17 18 19 20 21 22 23" at bounding box center [786, 425] width 22 height 20
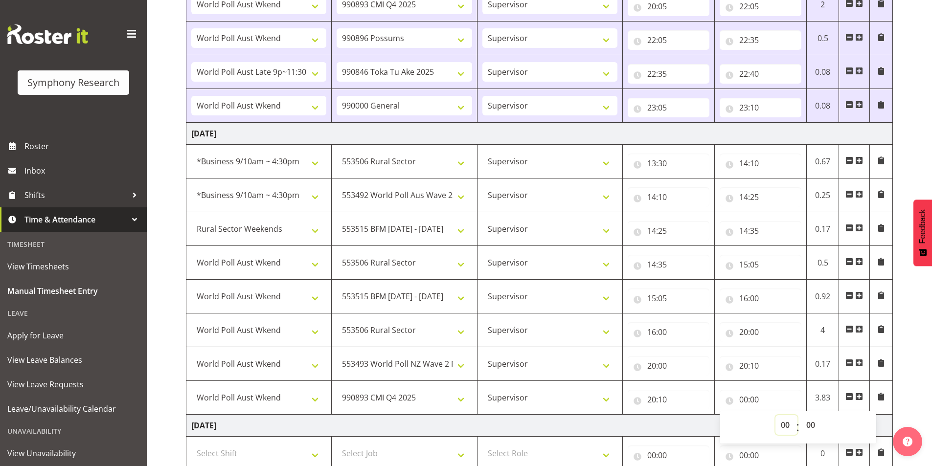
select select "22"
click at [775, 415] on select "00 01 02 03 04 05 06 07 08 09 10 11 12 13 14 15 16 17 18 19 20 21 22 23" at bounding box center [786, 425] width 22 height 20
type input "22:00"
click at [816, 427] on select "00 01 02 03 04 05 06 07 08 09 10 11 12 13 14 15 16 17 18 19 20 21 22 23 24 25 2…" at bounding box center [811, 425] width 22 height 20
select select "10"
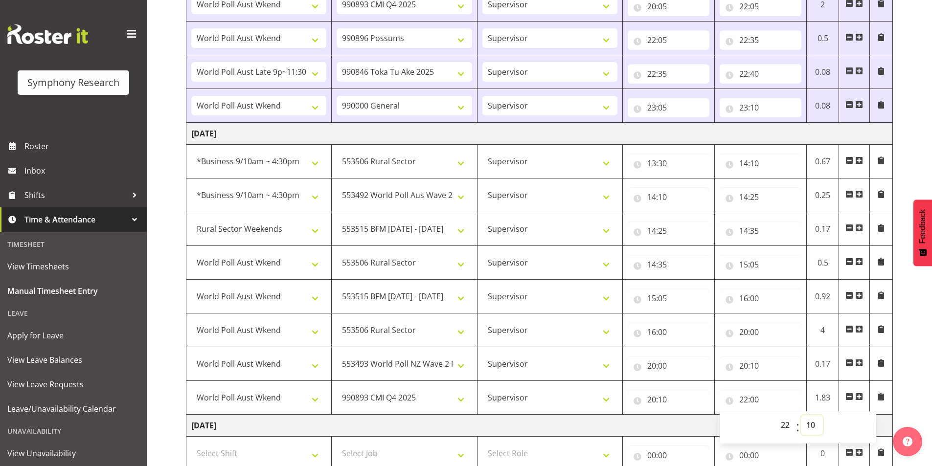
click at [800, 415] on select "00 01 02 03 04 05 06 07 08 09 10 11 12 13 14 15 16 17 18 19 20 21 22 23 24 25 2…" at bounding box center [811, 425] width 22 height 20
type input "22:10"
click at [743, 266] on input "15:05" at bounding box center [760, 265] width 82 height 20
click at [779, 295] on select "00 01 02 03 04 05 06 07 08 09 10 11 12 13 14 15 16 17 18 19 20 21 22 23" at bounding box center [786, 290] width 22 height 20
select select "14"
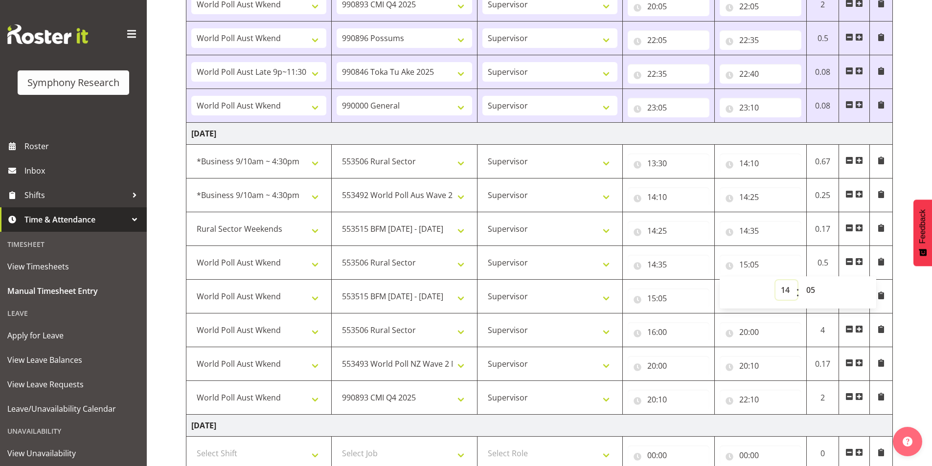
click at [775, 280] on select "00 01 02 03 04 05 06 07 08 09 10 11 12 13 14 15 16 17 18 19 20 21 22 23" at bounding box center [786, 290] width 22 height 20
type input "14:05"
click at [808, 291] on select "00 01 02 03 04 05 06 07 08 09 10 11 12 13 14 15 16 17 18 19 20 21 22 23 24 25 2…" at bounding box center [811, 290] width 22 height 20
select select "50"
click at [800, 280] on select "00 01 02 03 04 05 06 07 08 09 10 11 12 13 14 15 16 17 18 19 20 21 22 23 24 25 2…" at bounding box center [811, 290] width 22 height 20
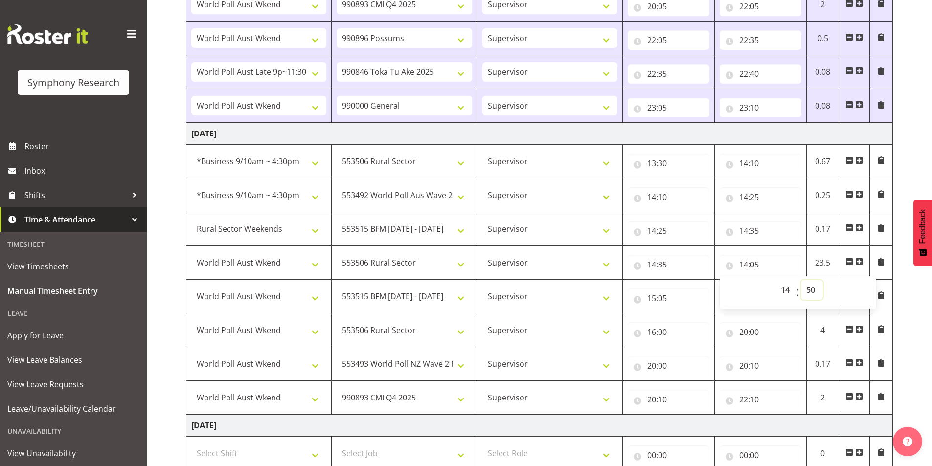
type input "14:50"
click at [912, 305] on div "September 29th - October 5th 2025 Shift Job Role Start Time End Time Total Mond…" at bounding box center [559, 219] width 746 height 1060
click at [857, 395] on span at bounding box center [859, 397] width 8 height 8
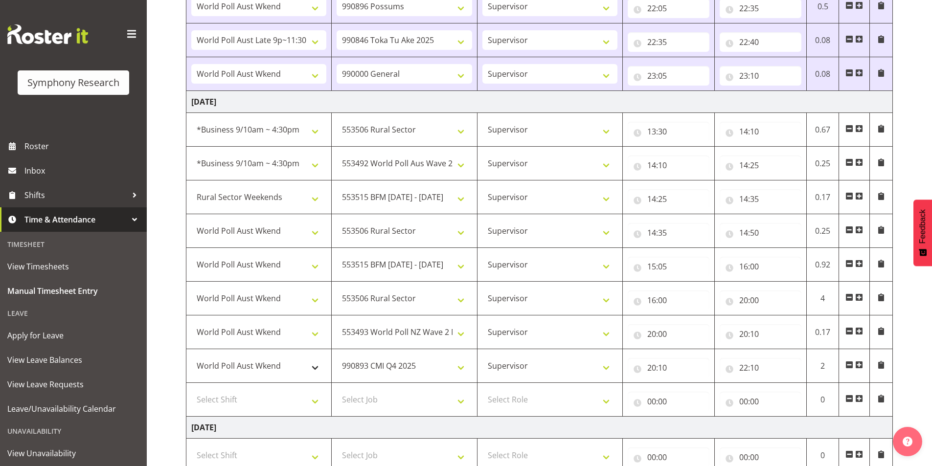
scroll to position [440, 0]
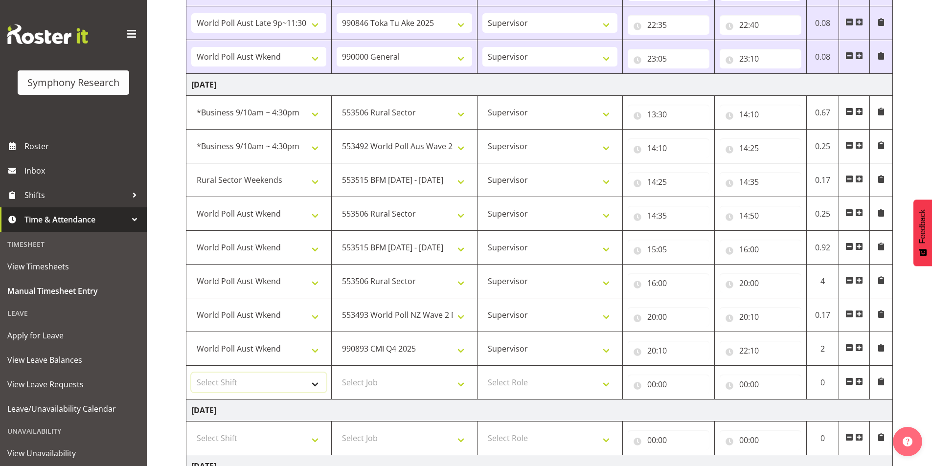
click at [229, 379] on select "Select Shift !!Weekend Residential (Roster IT Shift Label) *Business 9/10am ~ 4…" at bounding box center [258, 383] width 135 height 20
select select "11547"
click at [191, 373] on select "Select Shift !!Weekend Residential (Roster IT Shift Label) *Business 9/10am ~ 4…" at bounding box center [258, 383] width 135 height 20
click at [404, 377] on select "Select Job 550060 IF Admin 553492 World Poll Aus Wave 2 Main 2025 553493 World …" at bounding box center [403, 383] width 135 height 20
select select "10633"
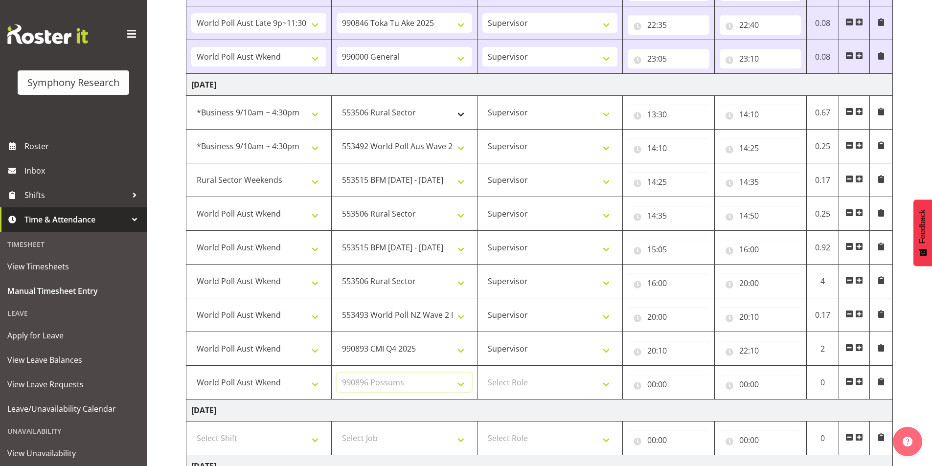
click at [336, 373] on select "Select Job 550060 IF Admin 553492 World Poll Aus Wave 2 Main 2025 553493 World …" at bounding box center [403, 383] width 135 height 20
click at [544, 378] on select "Select Role Interviewing Briefing Supervisor" at bounding box center [549, 383] width 135 height 20
select select "45"
click at [482, 373] on select "Select Role Interviewing Briefing Supervisor" at bounding box center [549, 383] width 135 height 20
click at [651, 386] on input "00:00" at bounding box center [668, 385] width 82 height 20
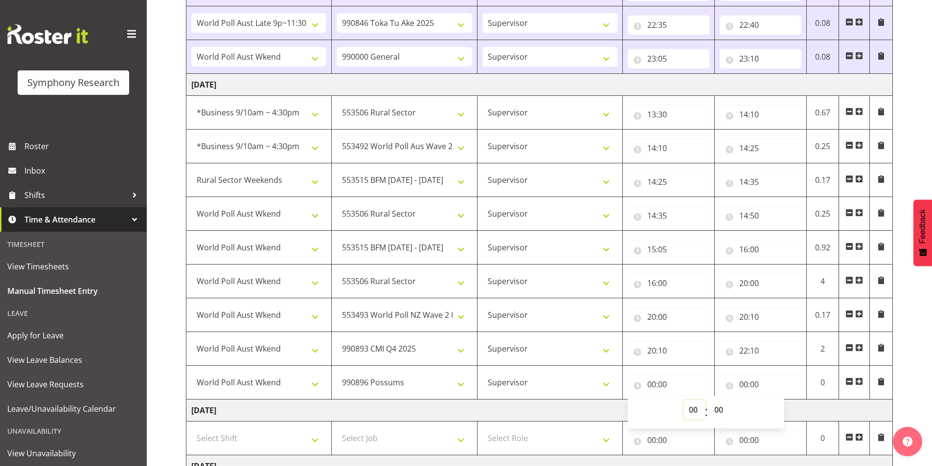
click at [688, 404] on select "00 01 02 03 04 05 06 07 08 09 10 11 12 13 14 15 16 17 18 19 20 21 22 23" at bounding box center [694, 410] width 22 height 20
select select "22"
click at [683, 400] on select "00 01 02 03 04 05 06 07 08 09 10 11 12 13 14 15 16 17 18 19 20 21 22 23" at bounding box center [694, 410] width 22 height 20
type input "22:00"
click at [719, 405] on select "00 01 02 03 04 05 06 07 08 09 10 11 12 13 14 15 16 17 18 19 20 21 22 23 24 25 2…" at bounding box center [720, 410] width 22 height 20
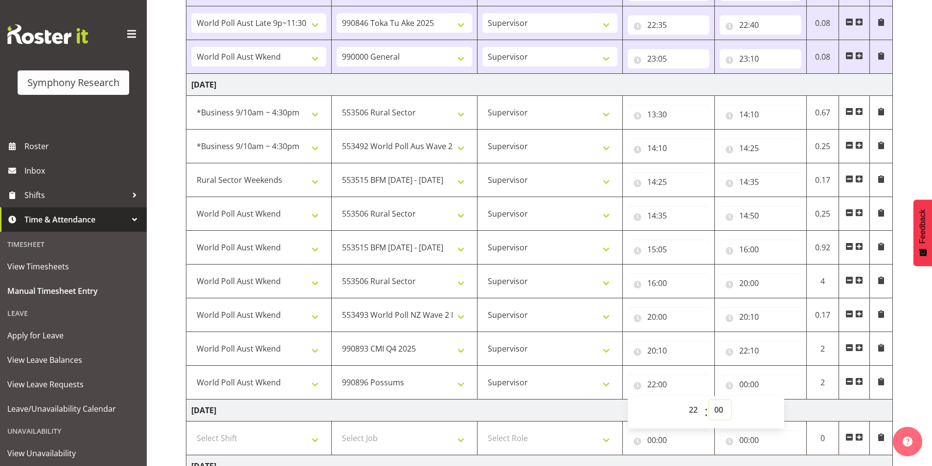
select select "10"
click at [709, 400] on select "00 01 02 03 04 05 06 07 08 09 10 11 12 13 14 15 16 17 18 19 20 21 22 23 24 25 2…" at bounding box center [720, 410] width 22 height 20
type input "22:10"
click at [746, 380] on input "00:00" at bounding box center [760, 385] width 82 height 20
click at [789, 407] on select "00 01 02 03 04 05 06 07 08 09 10 11 12 13 14 15 16 17 18 19 20 21 22 23" at bounding box center [786, 410] width 22 height 20
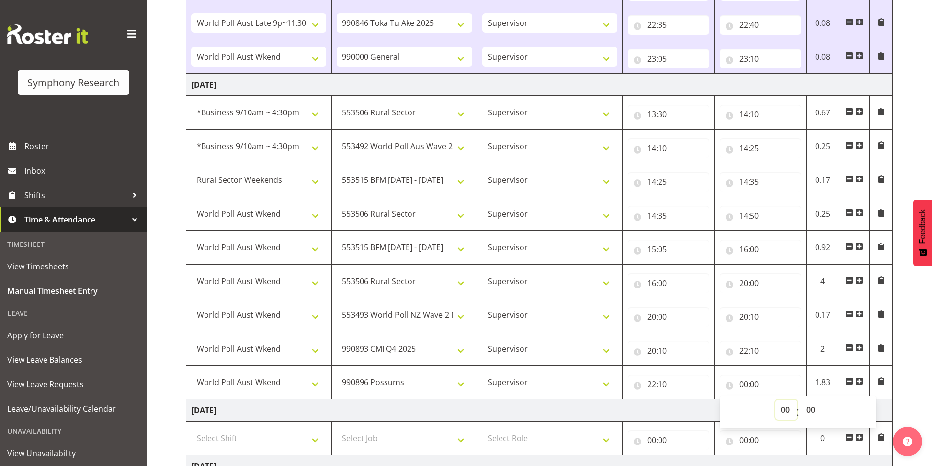
select select "22"
click at [775, 400] on select "00 01 02 03 04 05 06 07 08 09 10 11 12 13 14 15 16 17 18 19 20 21 22 23" at bounding box center [786, 410] width 22 height 20
type input "22:00"
click at [809, 410] on select "00 01 02 03 04 05 06 07 08 09 10 11 12 13 14 15 16 17 18 19 20 21 22 23 24 25 2…" at bounding box center [811, 410] width 22 height 20
select select "50"
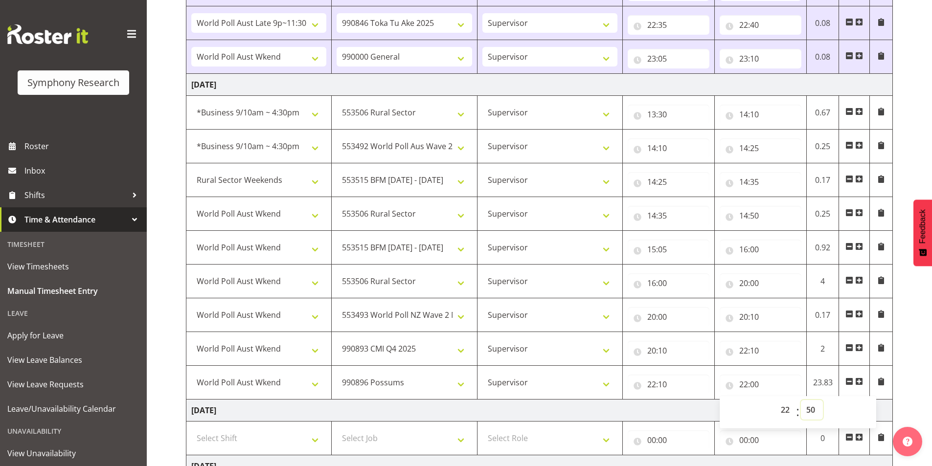
click at [800, 400] on select "00 01 02 03 04 05 06 07 08 09 10 11 12 13 14 15 16 17 18 19 20 21 22 23 24 25 2…" at bounding box center [811, 410] width 22 height 20
type input "22:50"
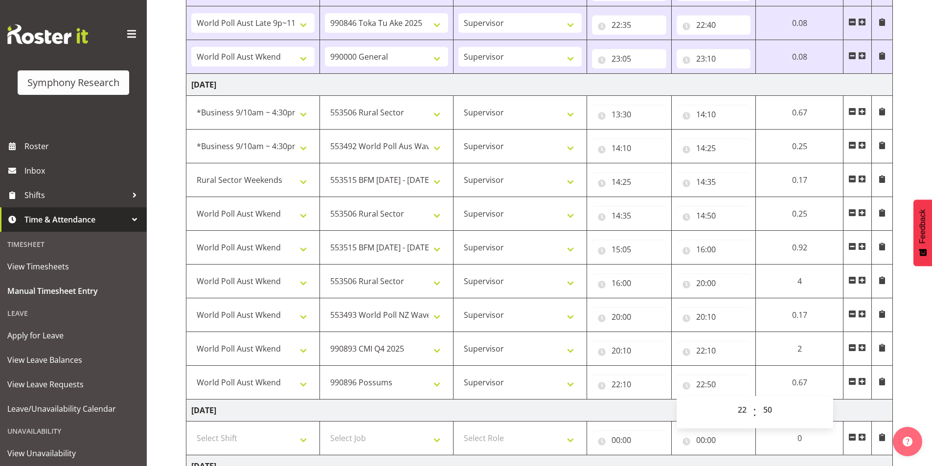
click at [904, 340] on div "September 29th - October 5th 2025 Shift Job Role Start Time End Time Total Mond…" at bounding box center [559, 186] width 746 height 1093
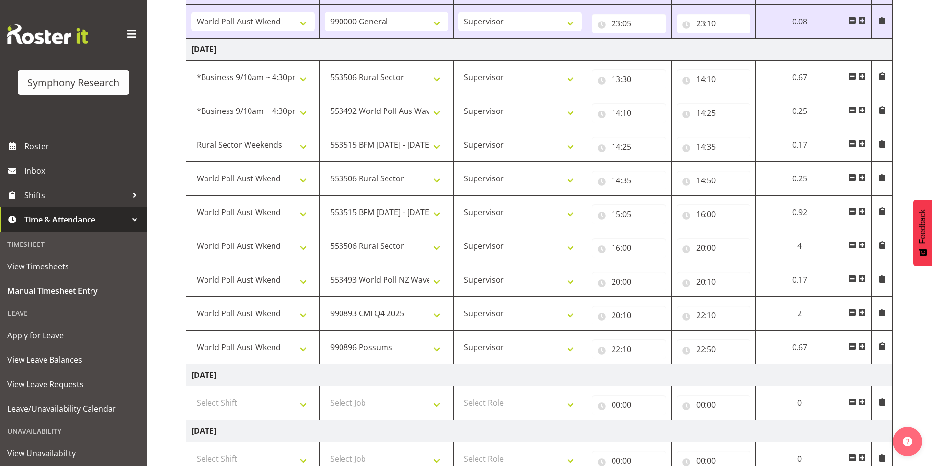
scroll to position [489, 0]
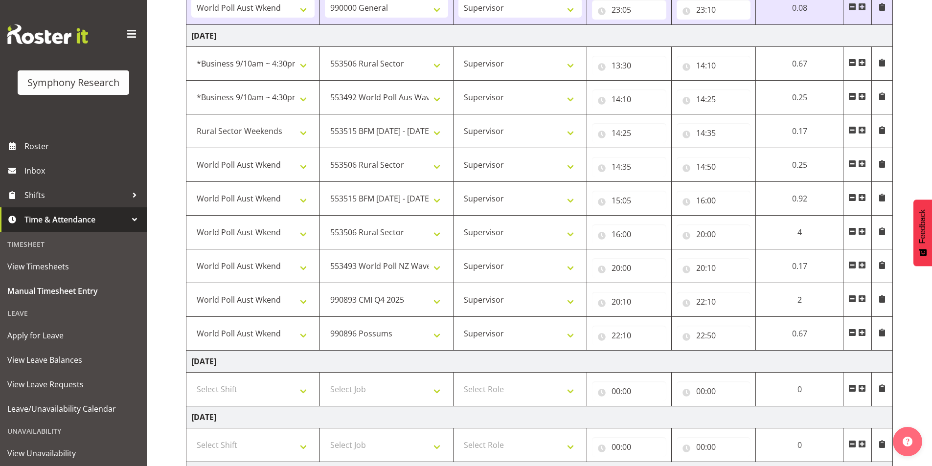
click at [863, 333] on span at bounding box center [862, 333] width 8 height 8
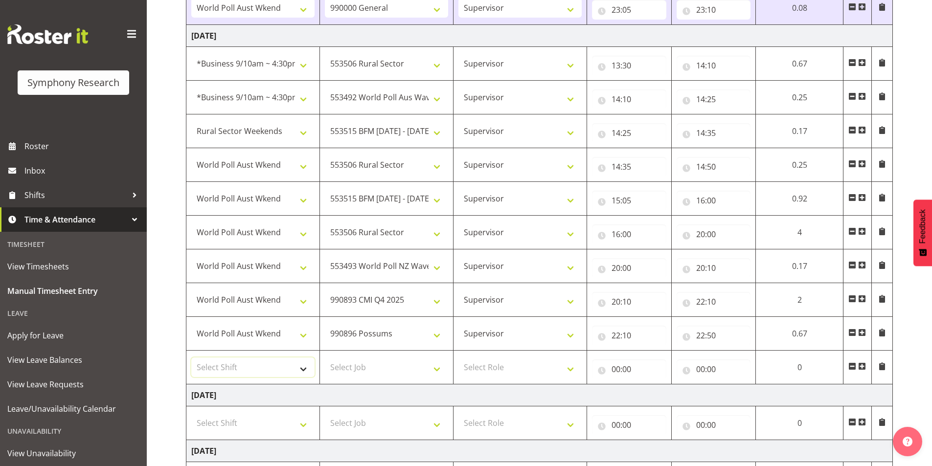
click at [247, 360] on select "Select Shift !!Weekend Residential (Roster IT Shift Label) *Business 9/10am ~ 4…" at bounding box center [252, 367] width 123 height 20
select select "11547"
click at [191, 357] on select "Select Shift !!Weekend Residential (Roster IT Shift Label) *Business 9/10am ~ 4…" at bounding box center [252, 367] width 123 height 20
click at [700, 338] on input "22:50" at bounding box center [713, 336] width 74 height 20
click at [737, 364] on select "00 01 02 03 04 05 06 07 08 09 10 11 12 13 14 15 16 17 18 19 20 21 22 23" at bounding box center [743, 361] width 22 height 20
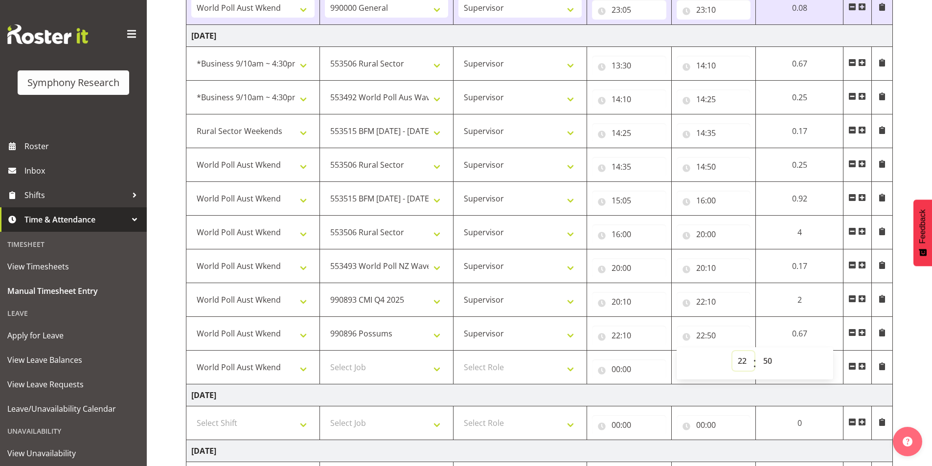
select select "23"
click at [732, 351] on select "00 01 02 03 04 05 06 07 08 09 10 11 12 13 14 15 16 17 18 19 20 21 22 23" at bounding box center [743, 361] width 22 height 20
type input "23:50"
click at [768, 364] on select "00 01 02 03 04 05 06 07 08 09 10 11 12 13 14 15 16 17 18 19 20 21 22 23 24 25 2…" at bounding box center [768, 361] width 22 height 20
select select "0"
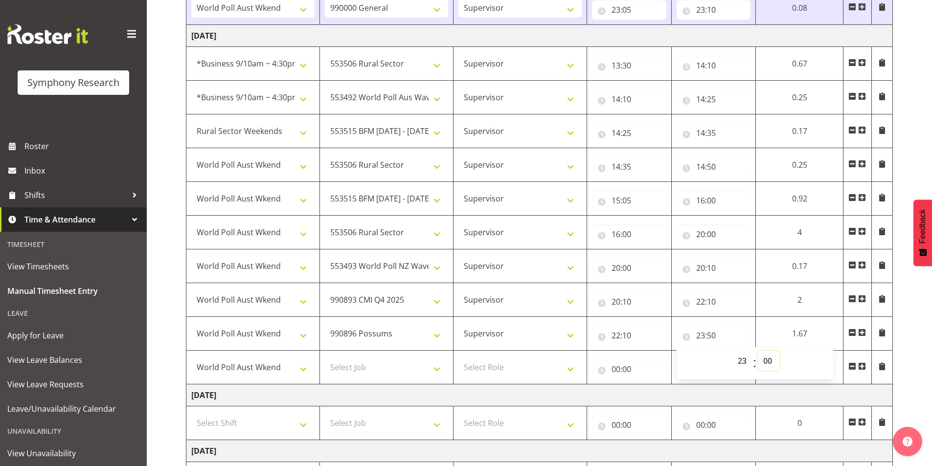
click at [779, 351] on select "00 01 02 03 04 05 06 07 08 09 10 11 12 13 14 15 16 17 18 19 20 21 22 23 24 25 2…" at bounding box center [768, 361] width 22 height 20
type input "23:00"
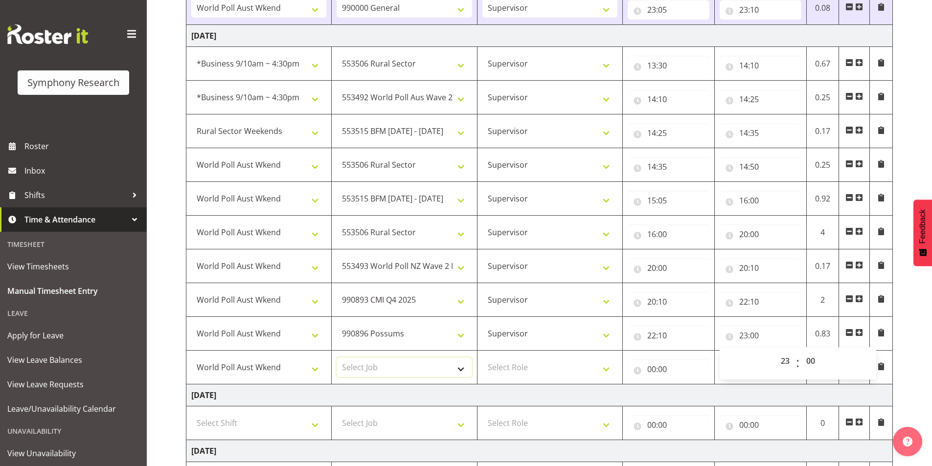
click at [353, 363] on select "Select Job 550060 IF Admin 553492 World Poll Aus Wave 2 Main 2025 553493 World …" at bounding box center [403, 367] width 135 height 20
click at [336, 357] on select "Select Job 550060 IF Admin 553492 World Poll Aus Wave 2 Main 2025 553493 World …" at bounding box center [403, 367] width 135 height 20
click at [409, 367] on select "550060 IF Admin 553492 World Poll Aus Wave 2 Main 2025 553493 World Poll NZ Wav…" at bounding box center [403, 367] width 135 height 20
select select "743"
click at [336, 357] on select "550060 IF Admin 553492 World Poll Aus Wave 2 Main 2025 553493 World Poll NZ Wav…" at bounding box center [403, 367] width 135 height 20
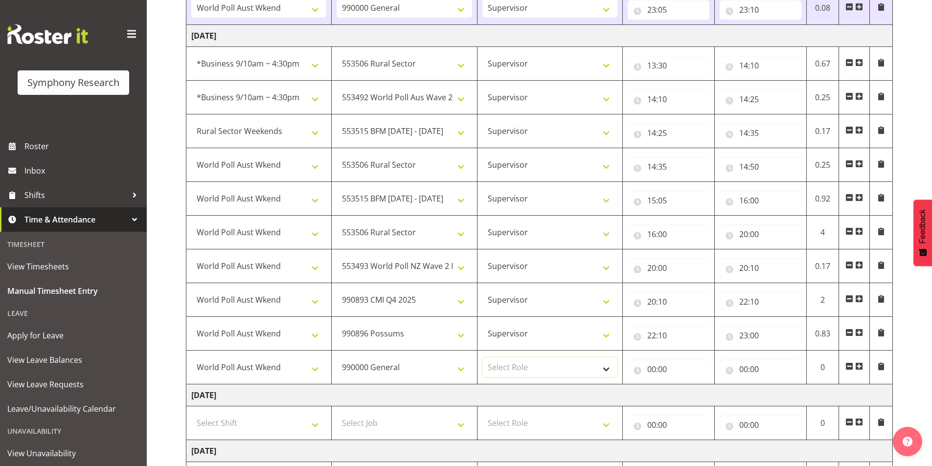
click at [516, 363] on select "Select Role Interviewing Briefing Supervisor" at bounding box center [549, 367] width 135 height 20
select select "45"
click at [482, 357] on select "Select Role Interviewing Briefing Supervisor" at bounding box center [549, 367] width 135 height 20
click at [652, 368] on input "00:00" at bounding box center [668, 369] width 82 height 20
click at [690, 398] on select "00 01 02 03 04 05 06 07 08 09 10 11 12 13 14 15 16 17 18 19 20 21 22 23" at bounding box center [694, 395] width 22 height 20
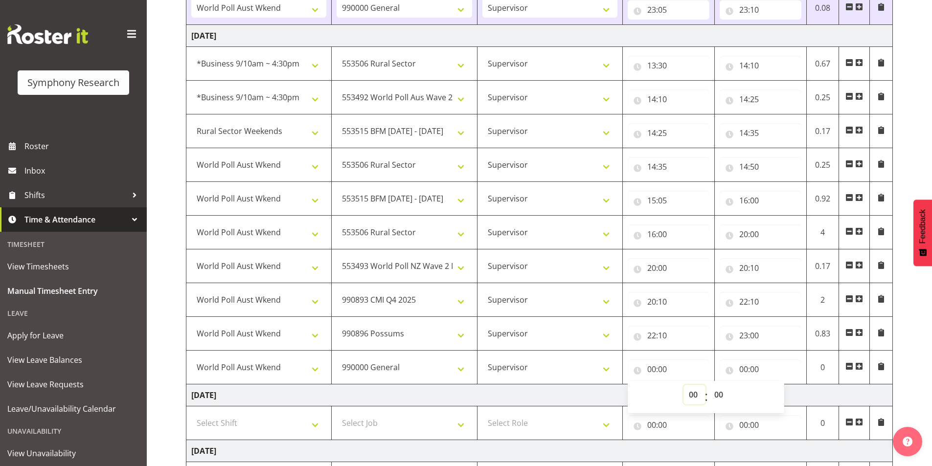
select select "23"
click at [683, 385] on select "00 01 02 03 04 05 06 07 08 09 10 11 12 13 14 15 16 17 18 19 20 21 22 23" at bounding box center [694, 395] width 22 height 20
type input "23:00"
click at [745, 368] on input "00:00" at bounding box center [760, 369] width 82 height 20
click at [781, 395] on select "00 01 02 03 04 05 06 07 08 09 10 11 12 13 14 15 16 17 18 19 20 21 22 23" at bounding box center [786, 395] width 22 height 20
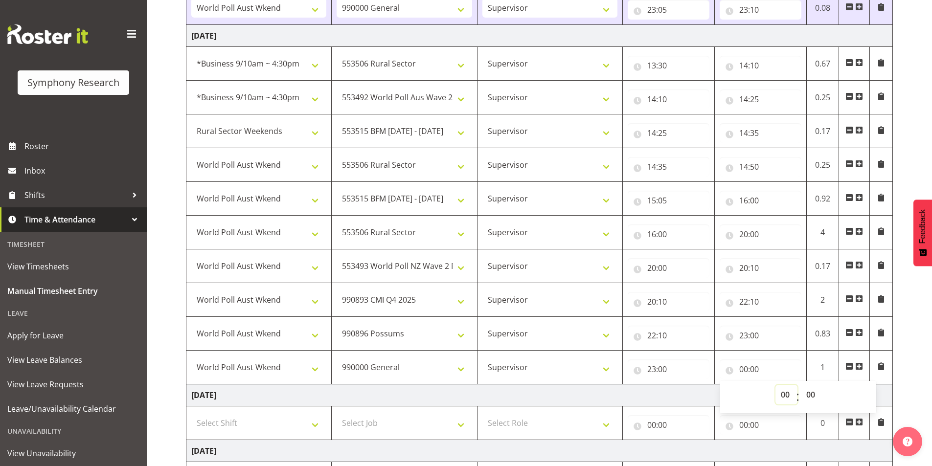
select select "23"
click at [775, 385] on select "00 01 02 03 04 05 06 07 08 09 10 11 12 13 14 15 16 17 18 19 20 21 22 23" at bounding box center [786, 395] width 22 height 20
type input "23:00"
click at [809, 392] on select "00 01 02 03 04 05 06 07 08 09 10 11 12 13 14 15 16 17 18 19 20 21 22 23 24 25 2…" at bounding box center [811, 395] width 22 height 20
select select "10"
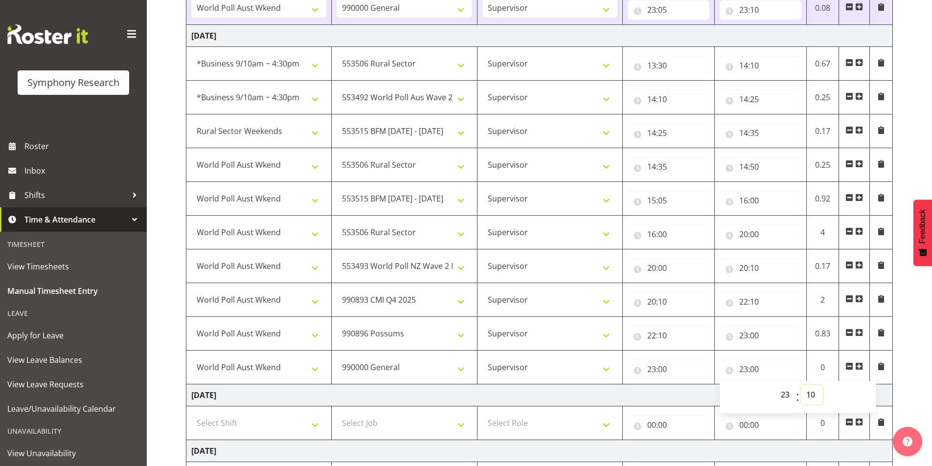
click at [800, 385] on select "00 01 02 03 04 05 06 07 08 09 10 11 12 13 14 15 16 17 18 19 20 21 22 23 24 25 2…" at bounding box center [811, 395] width 22 height 20
type input "23:10"
click at [924, 321] on div "September 29th - October 5th 2025 Shift Job Role Start Time End Time Total Mond…" at bounding box center [559, 154] width 746 height 1127
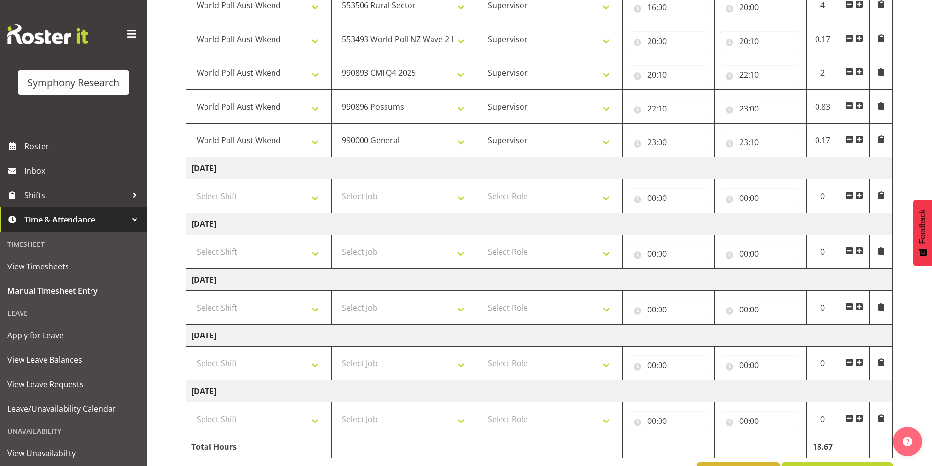
scroll to position [748, 0]
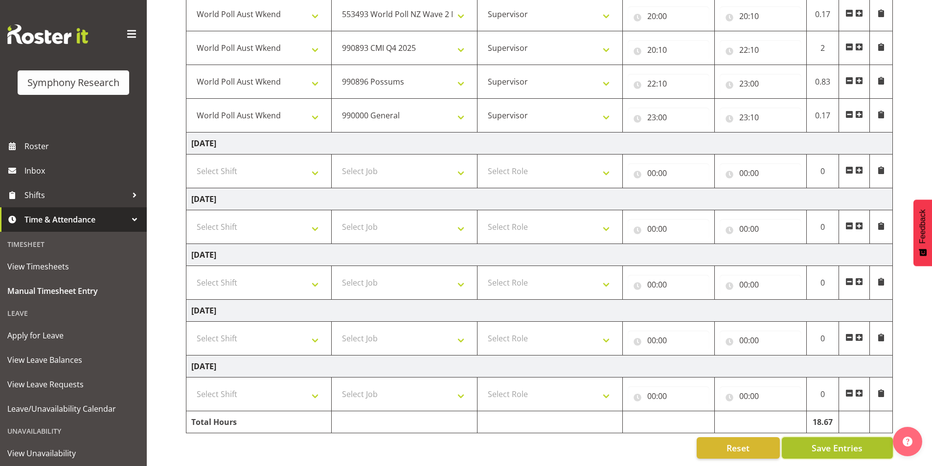
click at [833, 442] on span "Save Entries" at bounding box center [836, 448] width 51 height 13
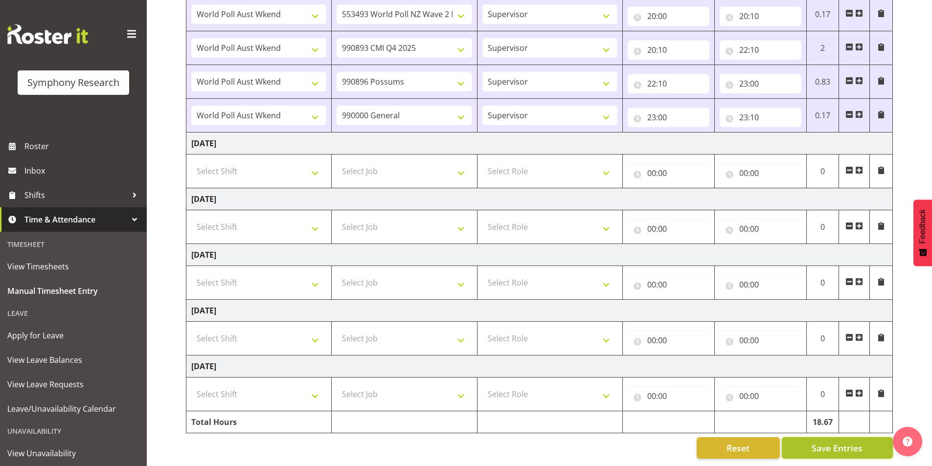
click at [821, 442] on span "Save Entries" at bounding box center [836, 448] width 51 height 13
click at [839, 444] on span "Save Entries" at bounding box center [836, 448] width 51 height 13
